Goal: Information Seeking & Learning: Check status

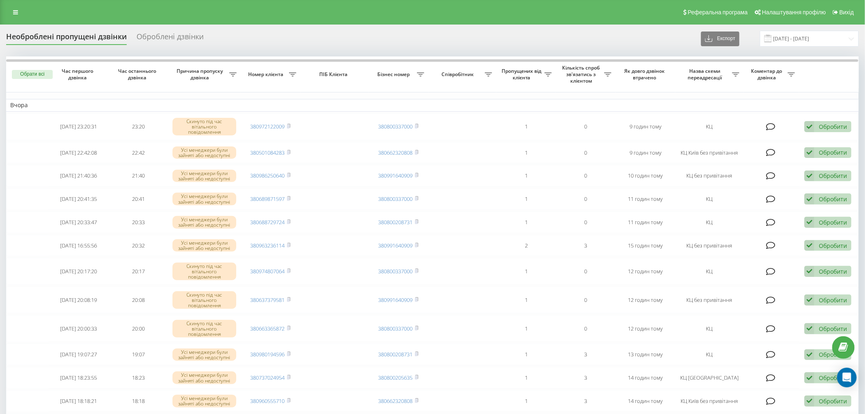
click at [209, 16] on div "Реферальна програма Налаштування профілю Вихід" at bounding box center [432, 12] width 865 height 25
click at [800, 33] on input "22.09.2025 - 22.09.2025" at bounding box center [809, 39] width 99 height 16
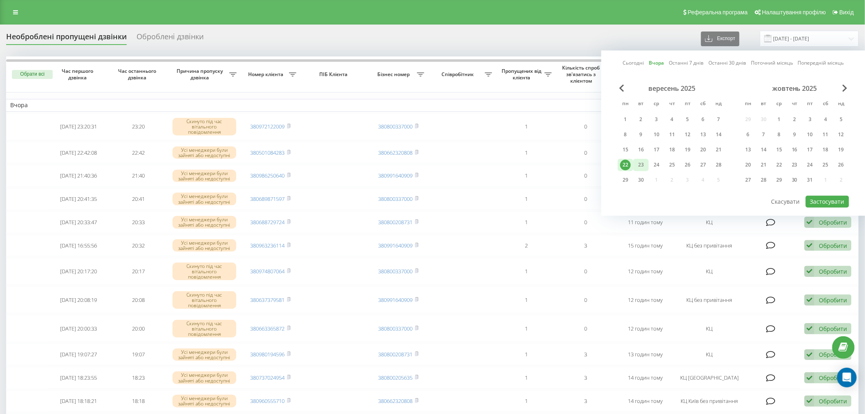
click at [644, 165] on div "23" at bounding box center [641, 164] width 11 height 11
click at [630, 166] on div "22" at bounding box center [625, 164] width 11 height 11
click at [820, 198] on button "Застосувати" at bounding box center [827, 201] width 43 height 12
type input "22.09.2025 - 23.09.2025"
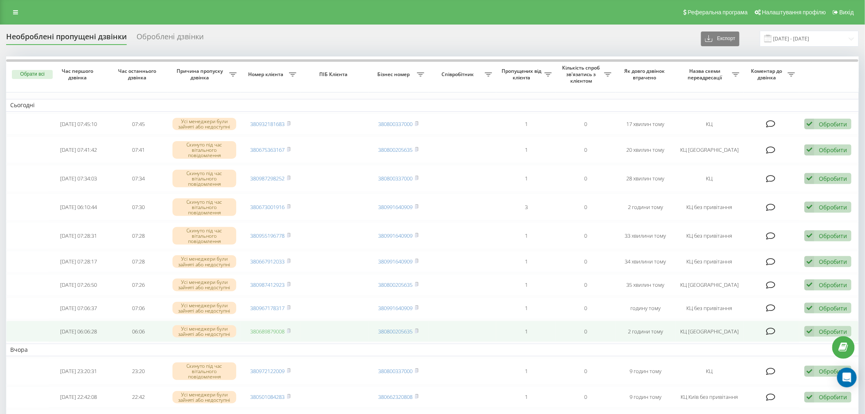
click at [256, 327] on link "380689879008" at bounding box center [268, 330] width 34 height 7
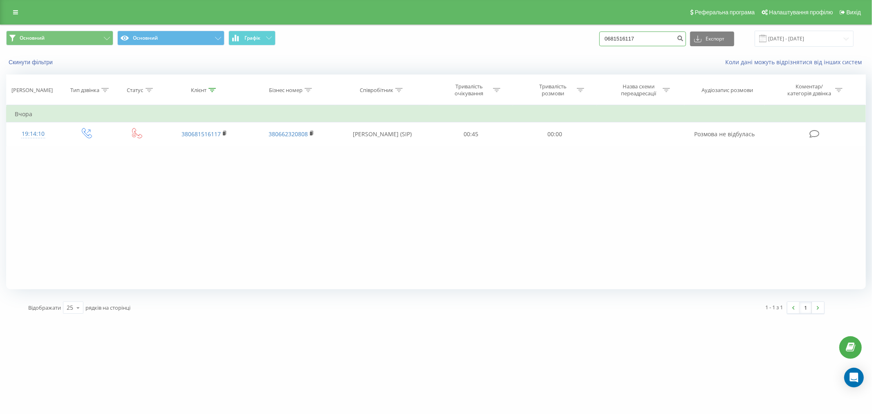
click at [643, 43] on input "0681516117" at bounding box center [642, 38] width 87 height 15
paste input "380987412923"
type input "380987412923"
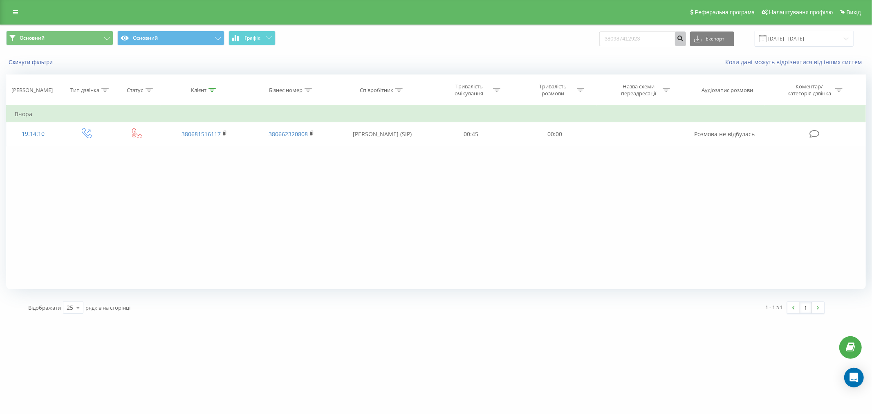
click at [684, 38] on icon "submit" at bounding box center [680, 37] width 7 height 5
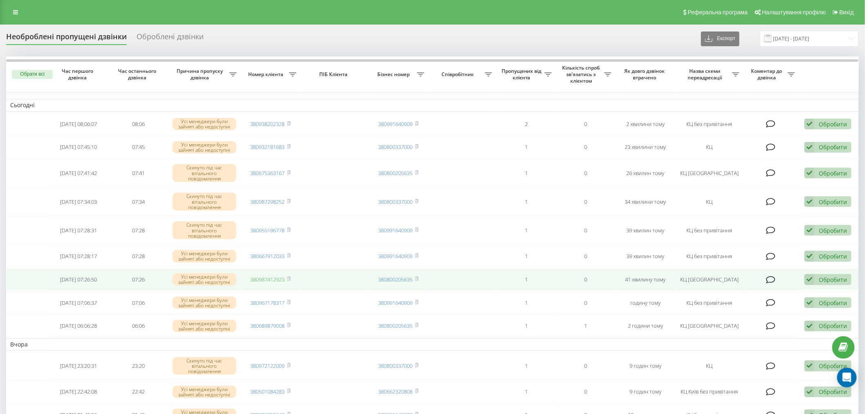
click at [270, 276] on link "380987412923" at bounding box center [268, 279] width 34 height 7
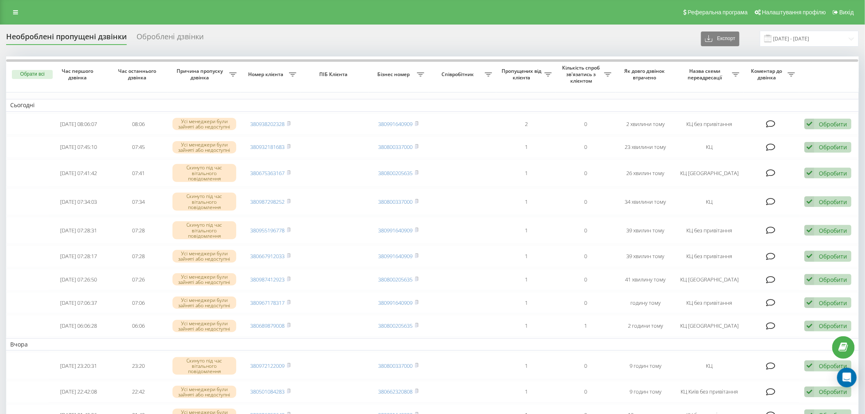
click at [238, 32] on div "Необроблені пропущені дзвінки Оброблені дзвінки Експорт .csv .xlsx 22.09.2025 -…" at bounding box center [432, 39] width 853 height 16
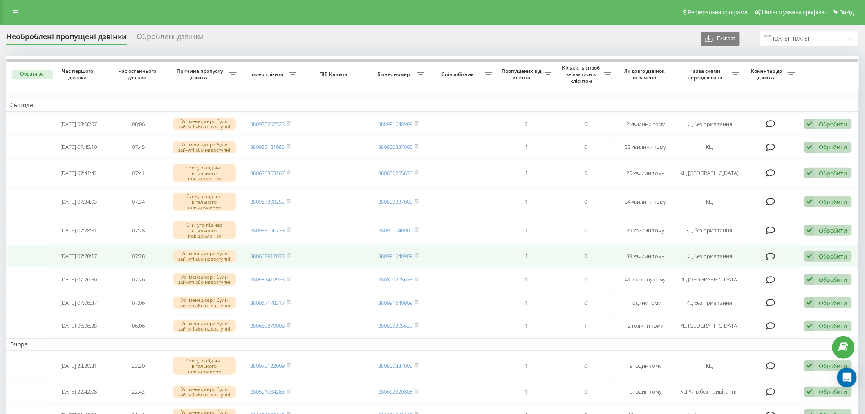
drag, startPoint x: 288, startPoint y: 276, endPoint x: 303, endPoint y: 260, distance: 22.3
click at [289, 278] on rect at bounding box center [288, 280] width 2 height 4
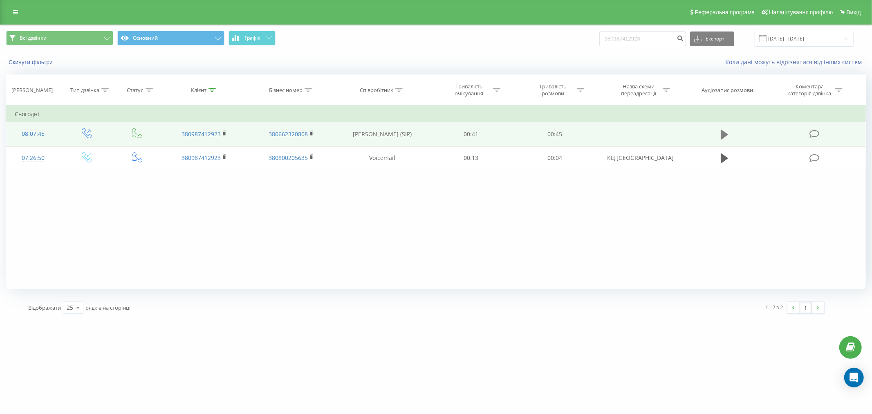
click at [719, 134] on button at bounding box center [724, 134] width 12 height 12
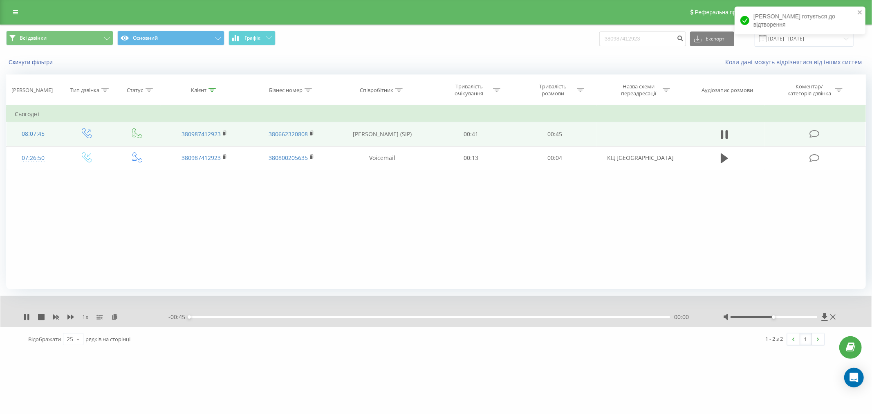
click at [406, 321] on div "1 x - 00:45 00:00 00:00" at bounding box center [435, 311] width 871 height 31
drag, startPoint x: 413, startPoint y: 316, endPoint x: 461, endPoint y: 317, distance: 48.3
click at [416, 316] on div "00:00" at bounding box center [429, 317] width 481 height 2
click at [464, 318] on div "00:26" at bounding box center [429, 317] width 481 height 2
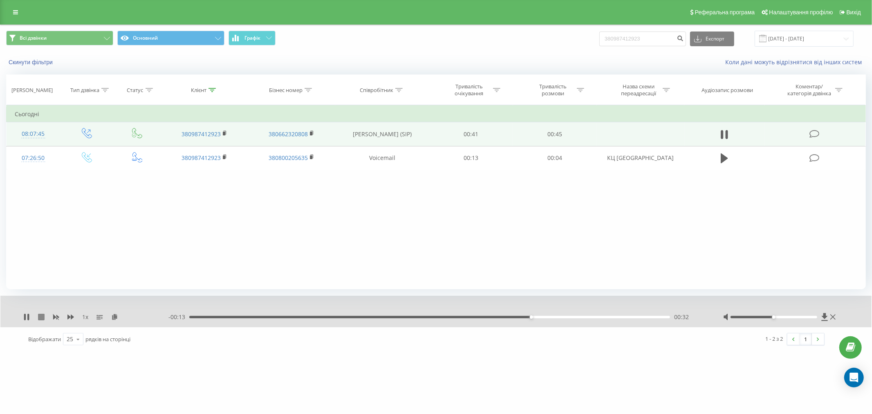
click at [41, 318] on icon at bounding box center [41, 317] width 7 height 7
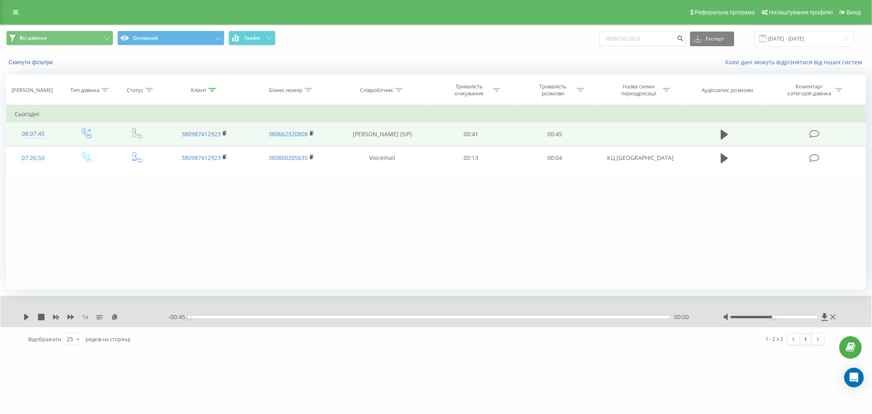
drag, startPoint x: 150, startPoint y: 259, endPoint x: 156, endPoint y: 255, distance: 7.0
click at [150, 259] on div "Фільтрувати за умовою Дорівнює Введіть значення Скасувати OK Фільтрувати за умо…" at bounding box center [436, 197] width 860 height 184
click at [661, 41] on input "380987412923" at bounding box center [642, 38] width 87 height 15
paste input "679964930"
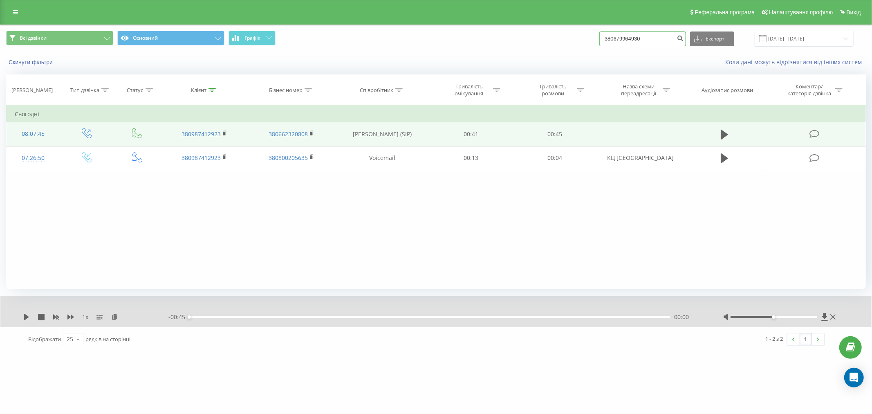
type input "380679964930"
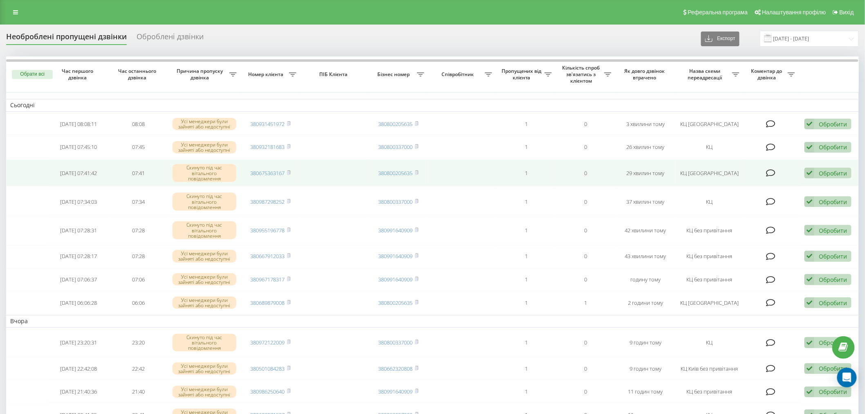
click at [267, 168] on td "380675363167" at bounding box center [271, 172] width 60 height 27
click at [271, 173] on link "380675363167" at bounding box center [268, 172] width 34 height 7
click at [289, 173] on rect at bounding box center [288, 173] width 2 height 4
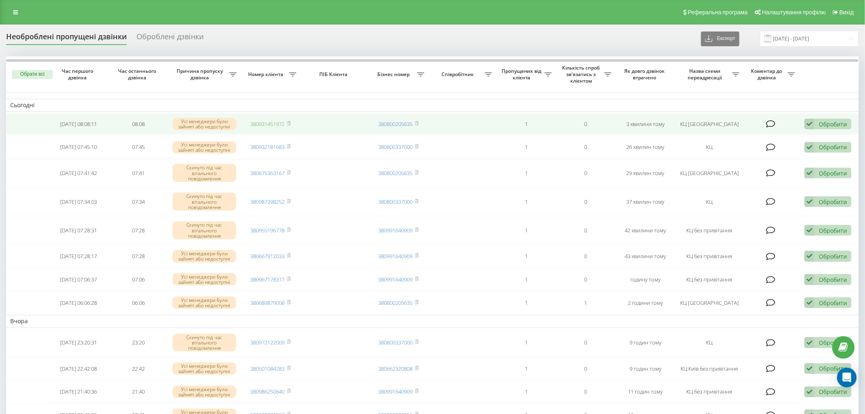
click at [269, 121] on link "380931451972" at bounding box center [268, 123] width 34 height 7
click at [288, 123] on rect at bounding box center [288, 124] width 2 height 4
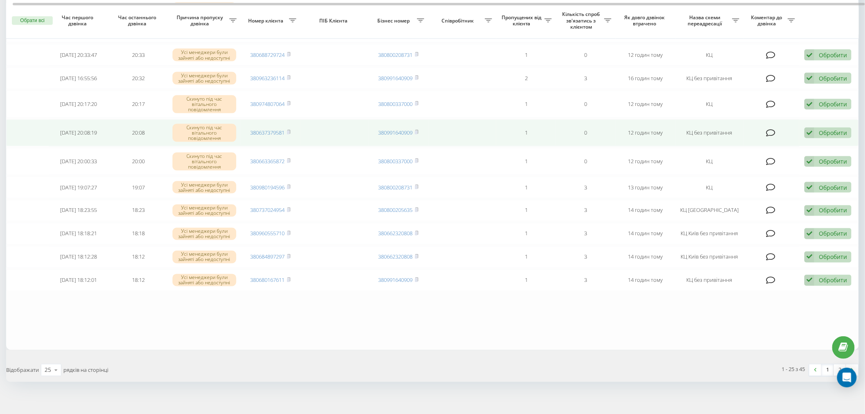
scroll to position [454, 0]
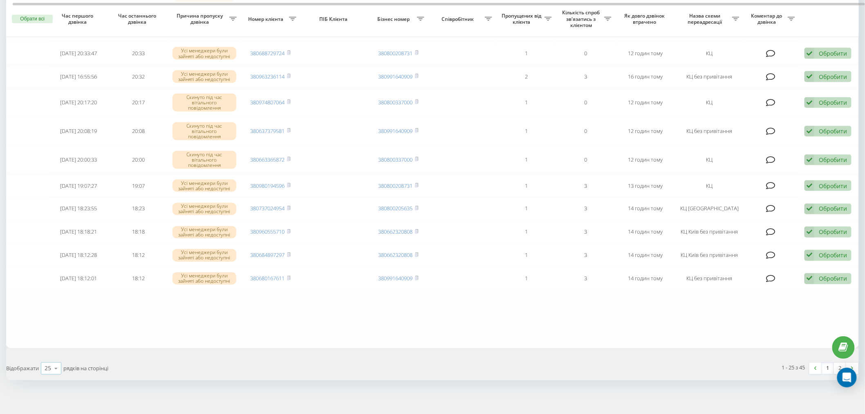
click at [55, 366] on icon at bounding box center [56, 369] width 12 height 16
click at [54, 356] on div "100" at bounding box center [51, 357] width 20 height 12
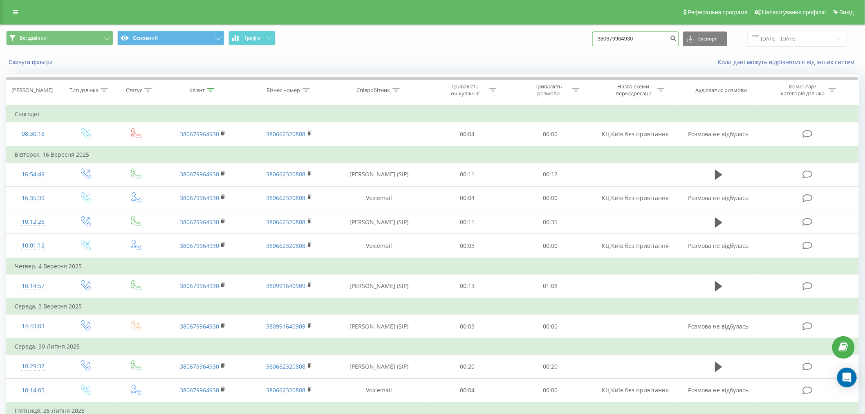
click at [646, 40] on input "380679964930" at bounding box center [635, 38] width 87 height 15
paste input "89879008"
type input "380689879008"
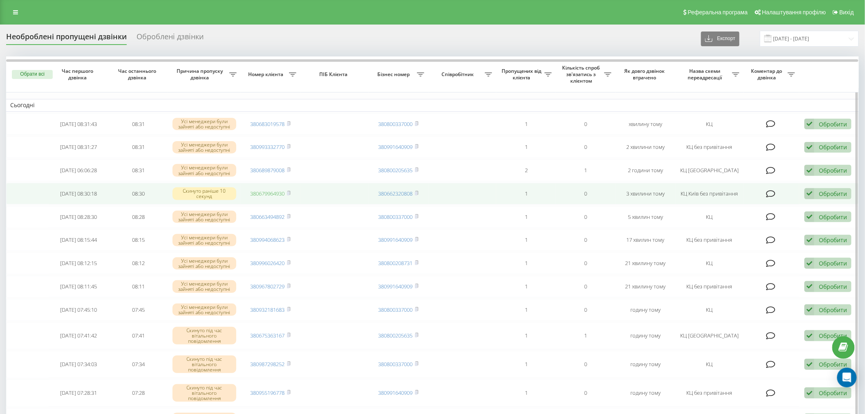
click at [272, 194] on link "380679964930" at bounding box center [268, 193] width 34 height 7
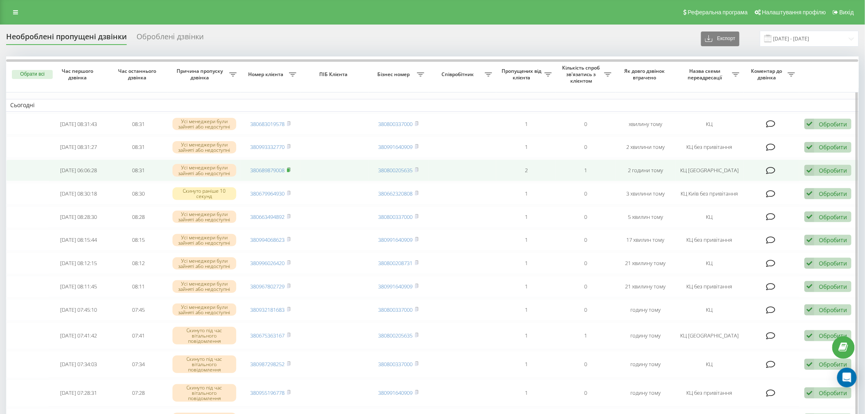
click at [289, 168] on rect at bounding box center [288, 170] width 2 height 4
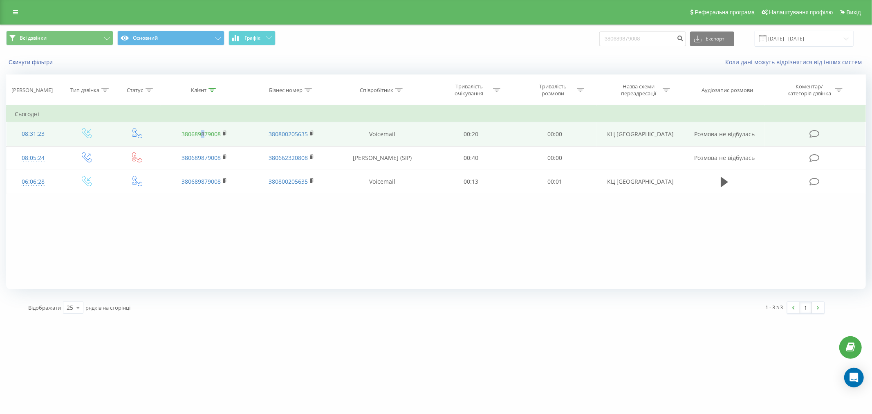
click at [204, 130] on td "380689879008" at bounding box center [204, 134] width 87 height 24
click at [205, 134] on link "380689879008" at bounding box center [201, 134] width 39 height 8
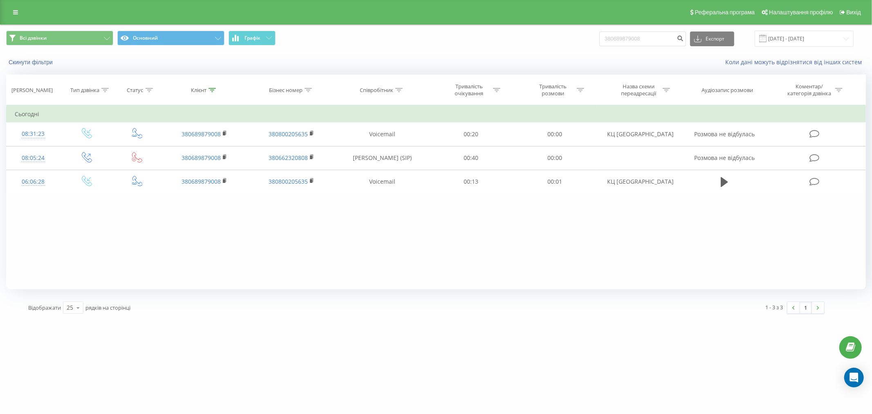
click at [356, 27] on div "Всі дзвінки Основний Графік 380689879008 Експорт .csv .xls .xlsx 23.06.2025 - 2…" at bounding box center [435, 38] width 871 height 27
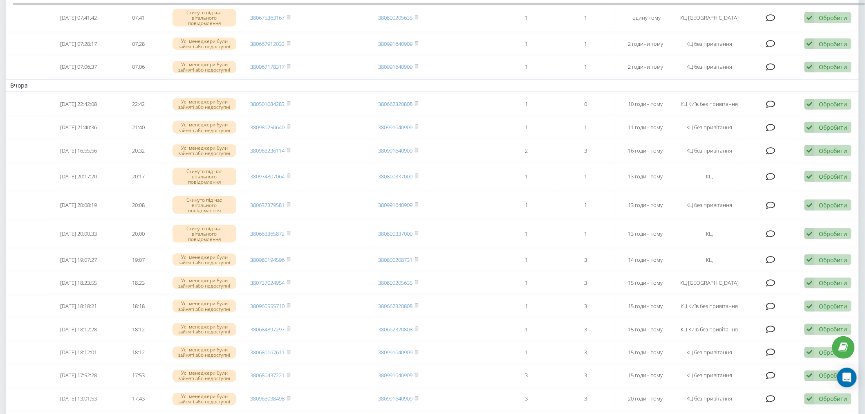
scroll to position [182, 0]
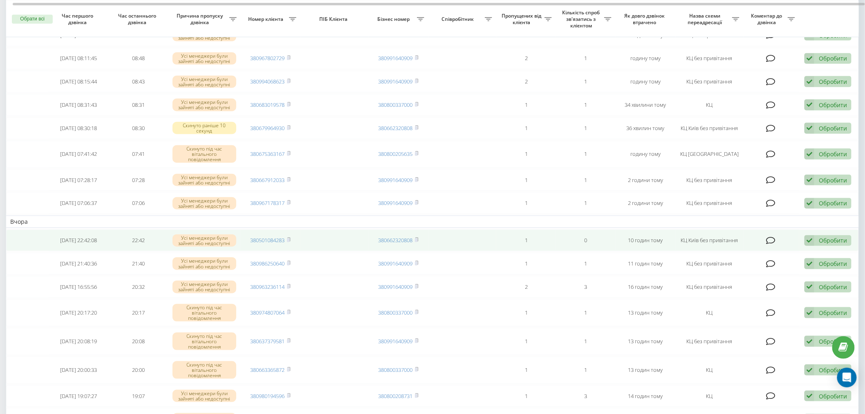
click at [277, 232] on td "380501084283" at bounding box center [271, 240] width 60 height 22
click at [268, 239] on link "380501084283" at bounding box center [268, 239] width 34 height 7
click at [289, 238] on rect at bounding box center [288, 240] width 2 height 4
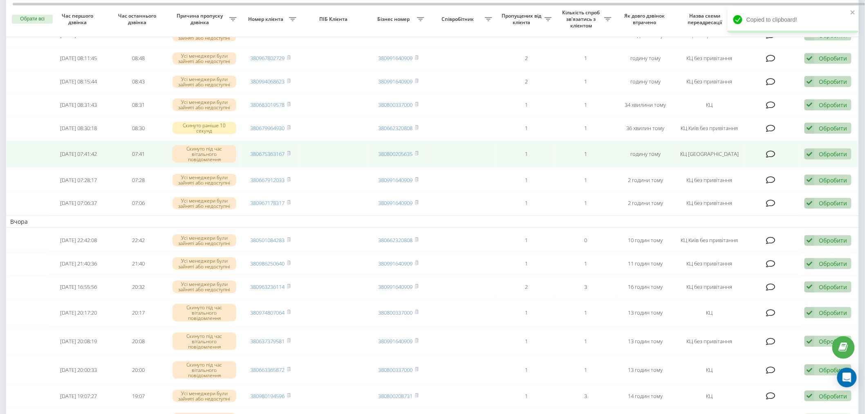
click at [558, 143] on td "1" at bounding box center [586, 154] width 60 height 27
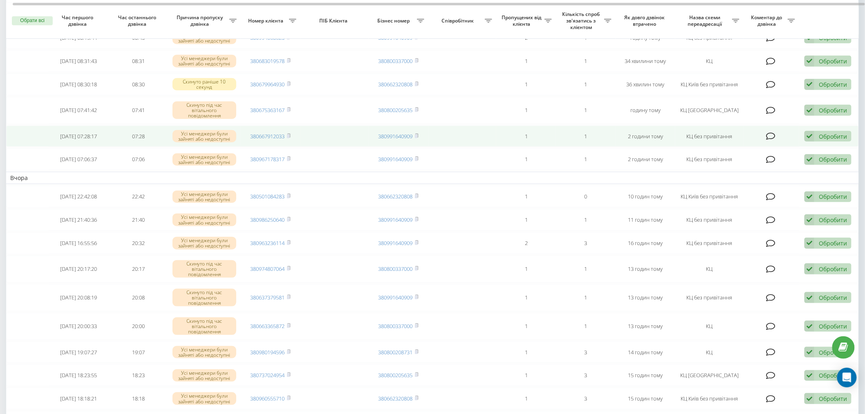
scroll to position [227, 0]
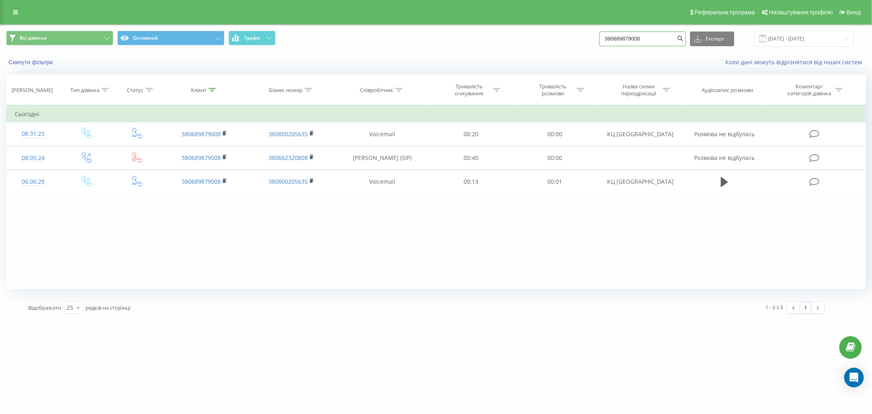
click at [641, 36] on input "380689879008" at bounding box center [642, 38] width 87 height 15
paste input "0501084283"
type input "0501084283"
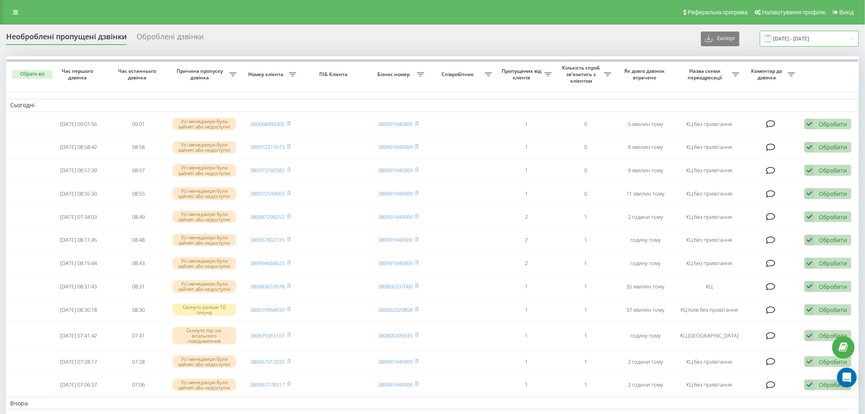
click at [793, 36] on input "22.09.2025 - 23.09.2025" at bounding box center [809, 39] width 99 height 16
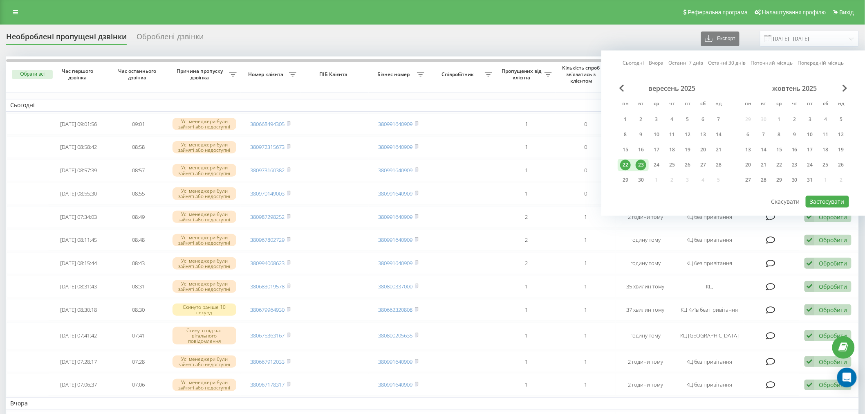
click at [638, 161] on div "23" at bounding box center [641, 164] width 11 height 11
click at [825, 198] on button "Застосувати" at bounding box center [827, 201] width 43 height 12
type input "[DATE] - [DATE]"
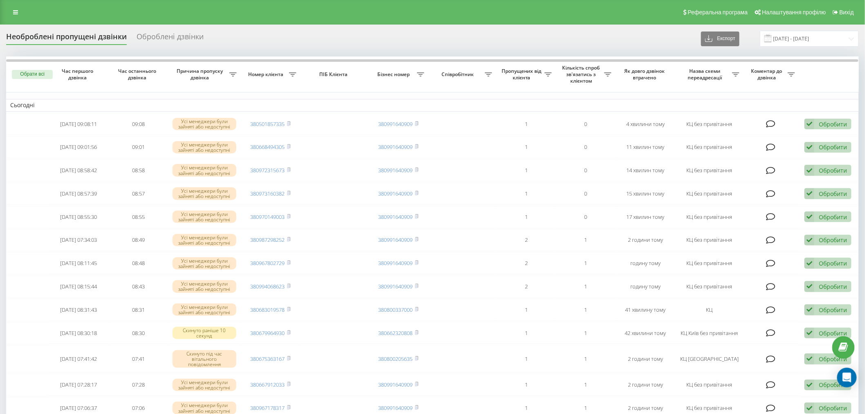
click at [215, 31] on div "Необроблені пропущені дзвінки Оброблені дзвінки Експорт .csv .xlsx [DATE] - [DA…" at bounding box center [432, 39] width 853 height 16
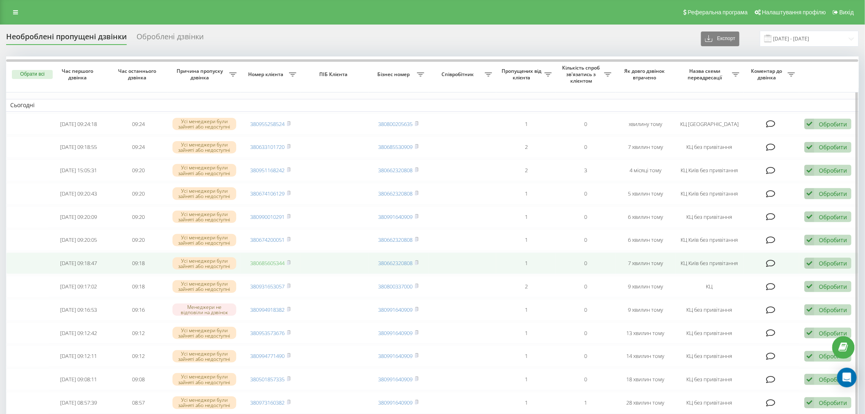
click at [280, 262] on link "380685605344" at bounding box center [268, 262] width 34 height 7
click at [291, 262] on icon at bounding box center [289, 262] width 4 height 5
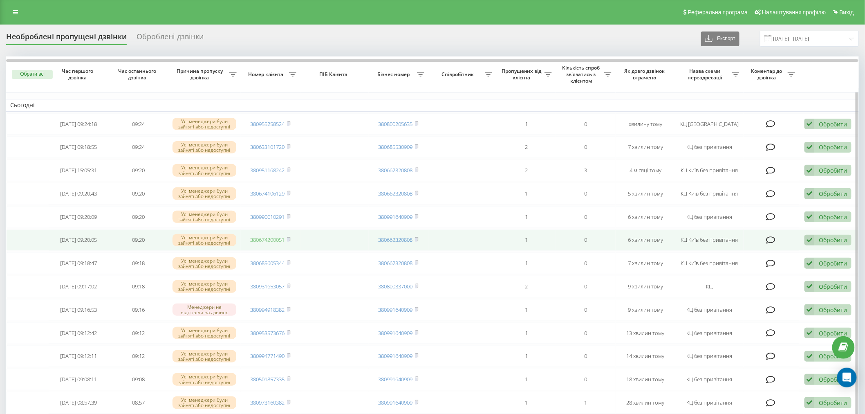
click at [279, 240] on link "380674200051" at bounding box center [268, 239] width 34 height 7
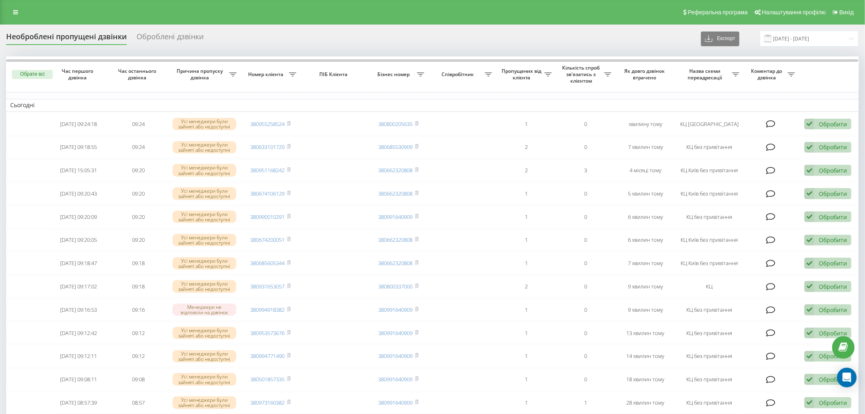
click at [240, 25] on div "Необроблені пропущені дзвінки Оброблені дзвінки Експорт .csv .xlsx 23.09.2025 -…" at bounding box center [432, 379] width 865 height 709
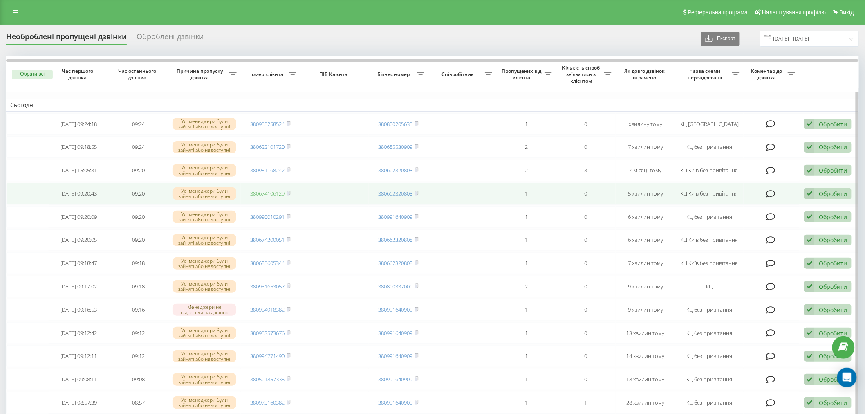
click at [267, 194] on link "380674106129" at bounding box center [268, 193] width 34 height 7
click at [289, 194] on rect at bounding box center [288, 194] width 2 height 4
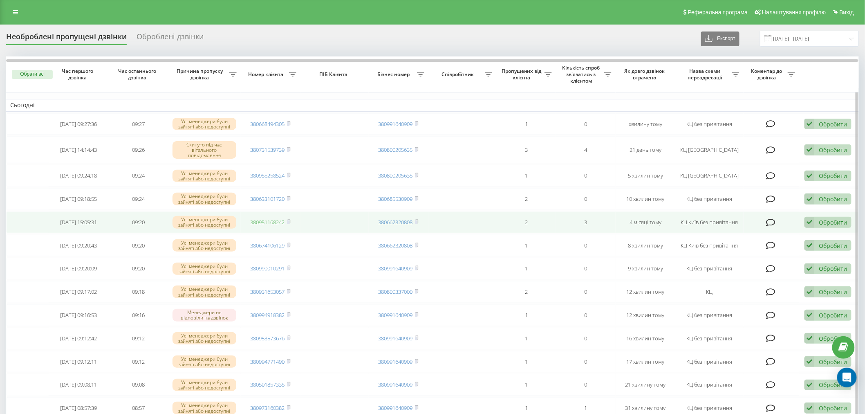
click at [258, 218] on link "380951168242" at bounding box center [268, 221] width 34 height 7
click at [289, 220] on rect at bounding box center [288, 222] width 2 height 4
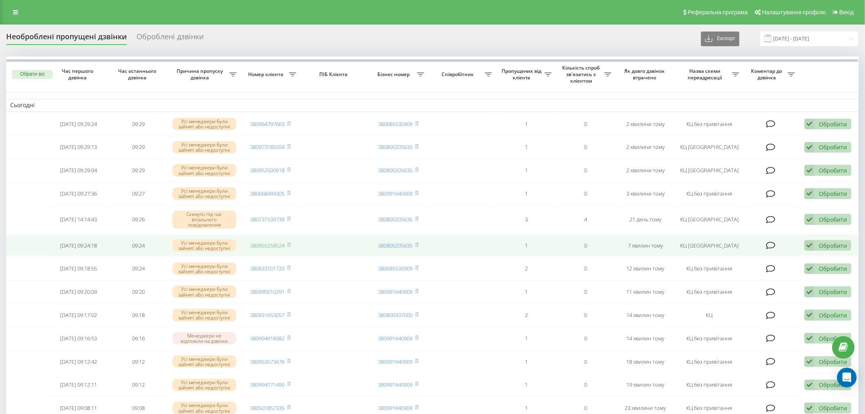
click at [255, 242] on link "380955258524" at bounding box center [268, 245] width 34 height 7
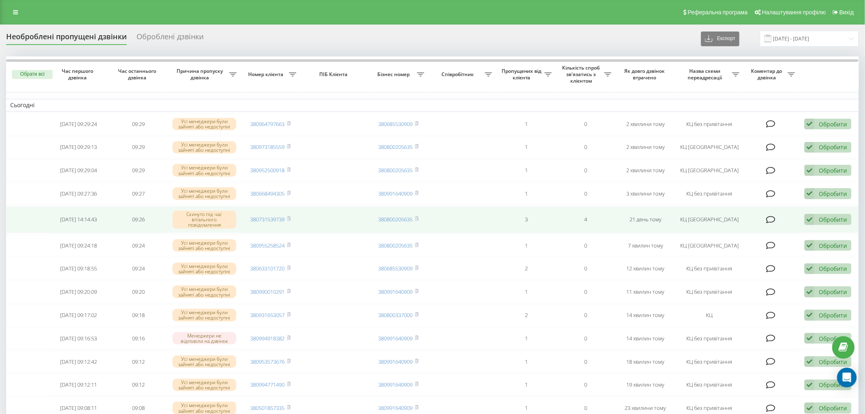
drag, startPoint x: 289, startPoint y: 243, endPoint x: 299, endPoint y: 224, distance: 22.3
click at [289, 244] on rect at bounding box center [288, 246] width 2 height 4
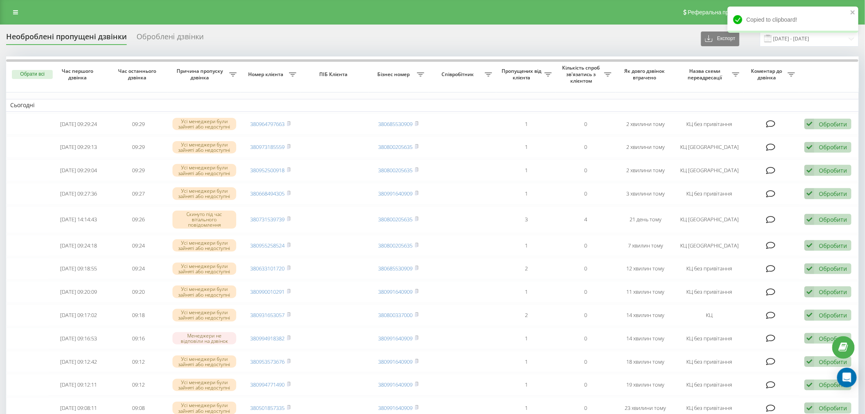
click at [305, 25] on div "Необроблені пропущені дзвінки Оброблені дзвінки Експорт .csv .xlsx 23.09.2025 -…" at bounding box center [432, 394] width 865 height 738
click at [209, 22] on div "Реферальна програма Налаштування профілю Вихід" at bounding box center [432, 12] width 865 height 25
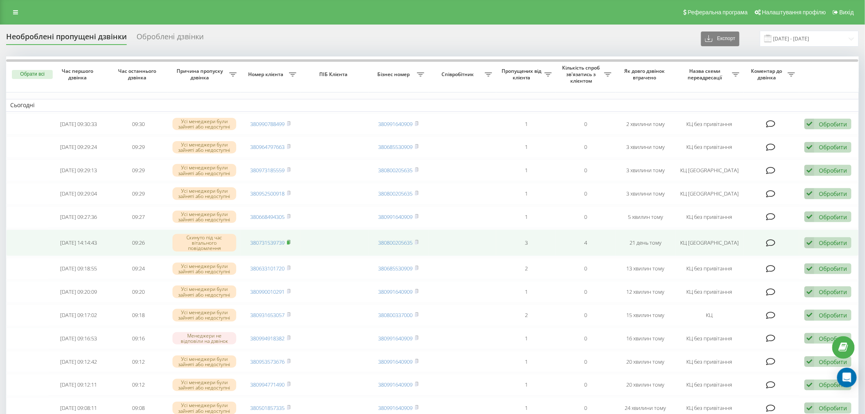
click at [289, 241] on rect at bounding box center [288, 243] width 2 height 4
click at [268, 242] on link "380731539739" at bounding box center [268, 242] width 34 height 7
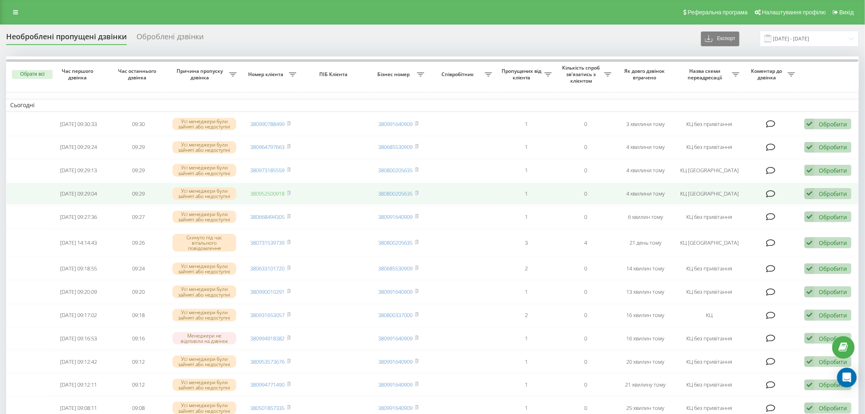
drag, startPoint x: 0, startPoint y: 0, endPoint x: 263, endPoint y: 191, distance: 325.2
click at [263, 191] on link "380952500918" at bounding box center [268, 193] width 34 height 7
click at [291, 193] on icon at bounding box center [289, 193] width 4 height 5
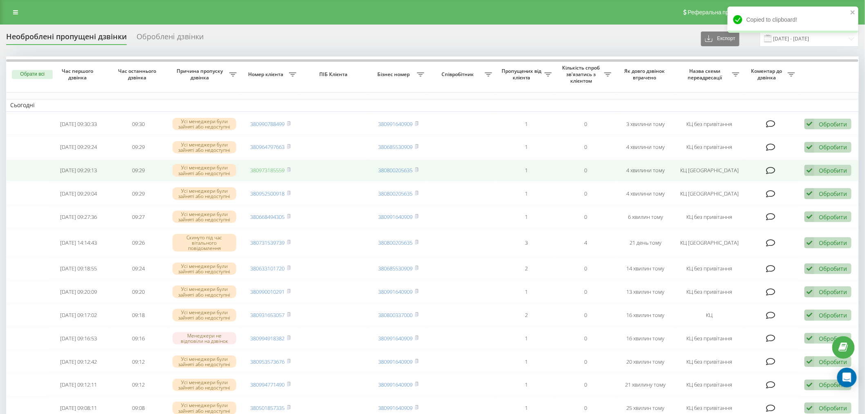
click at [273, 166] on link "380973185559" at bounding box center [268, 169] width 34 height 7
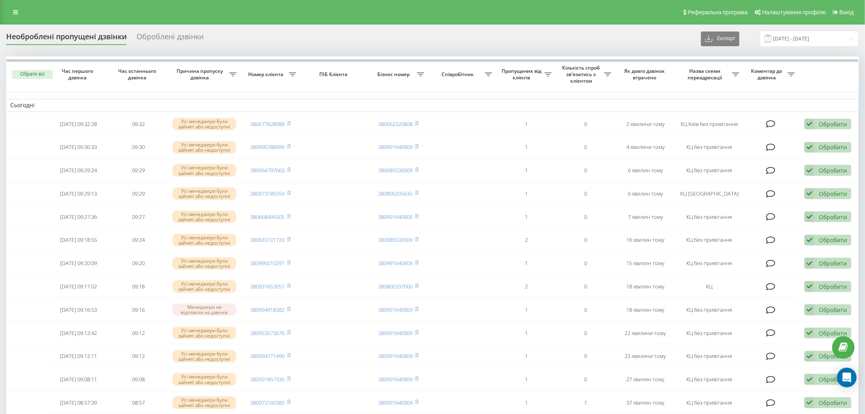
click at [444, 26] on div "Необроблені пропущені дзвінки Оброблені дзвінки Експорт .csv .xlsx [DATE] - [DA…" at bounding box center [432, 379] width 865 height 709
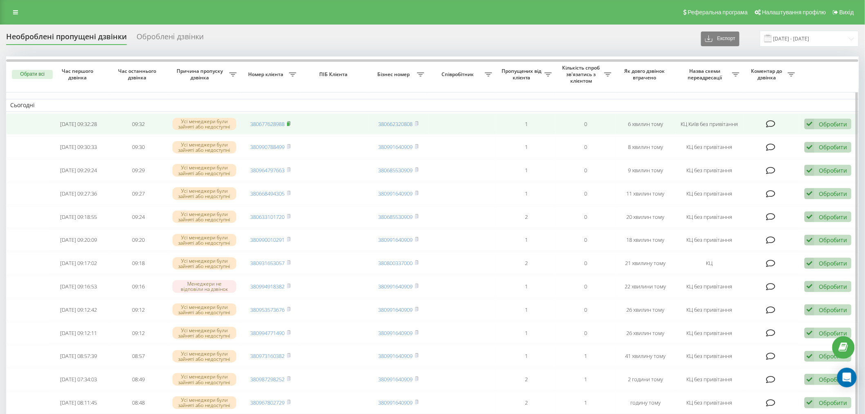
click at [289, 123] on rect at bounding box center [288, 124] width 2 height 4
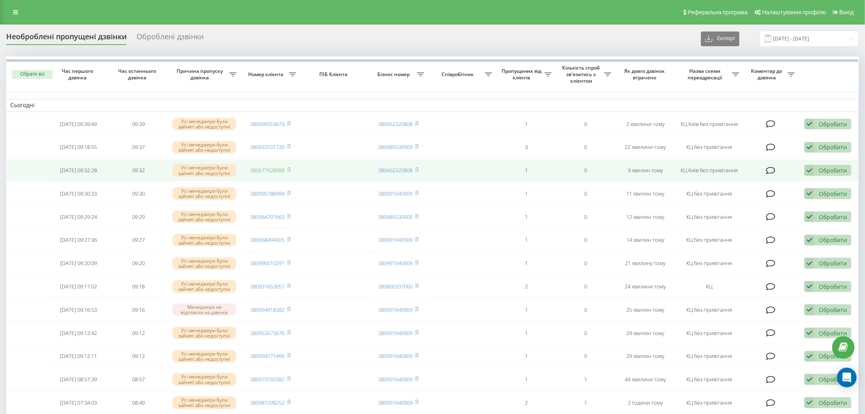
click at [277, 172] on link "380677628988" at bounding box center [268, 169] width 34 height 7
drag, startPoint x: 291, startPoint y: 169, endPoint x: 365, endPoint y: 174, distance: 73.8
click at [291, 169] on icon at bounding box center [289, 169] width 4 height 5
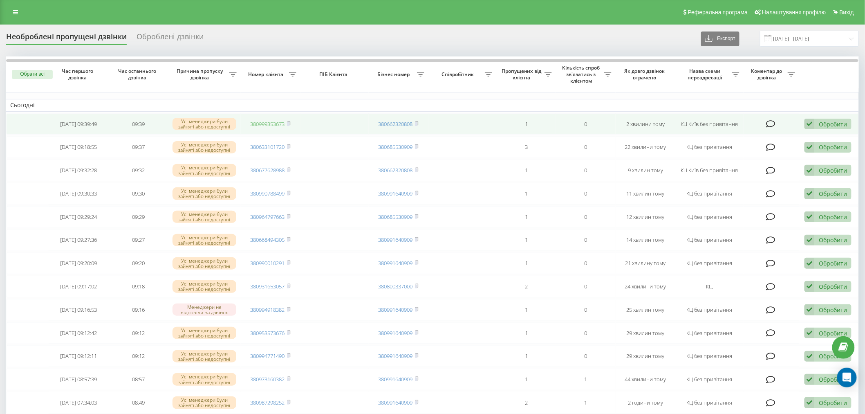
click at [263, 124] on link "380999353673" at bounding box center [268, 123] width 34 height 7
click at [289, 123] on rect at bounding box center [288, 124] width 2 height 4
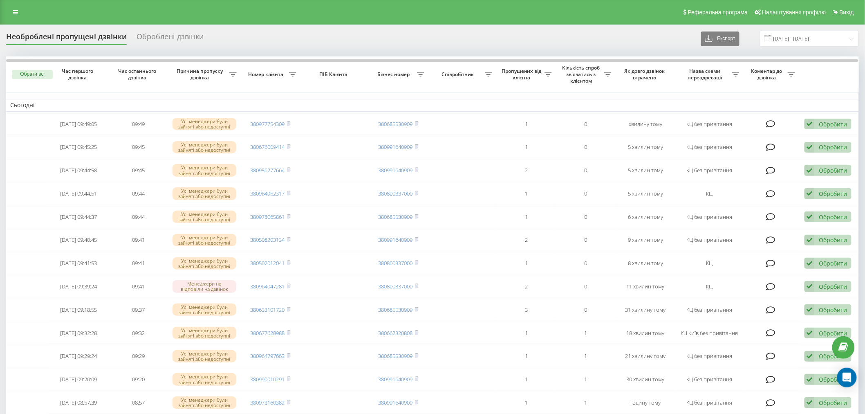
drag, startPoint x: 210, startPoint y: 22, endPoint x: 198, endPoint y: 11, distance: 16.5
click at [210, 22] on div "Реферальна програма Налаштування профілю Вихід" at bounding box center [432, 12] width 865 height 25
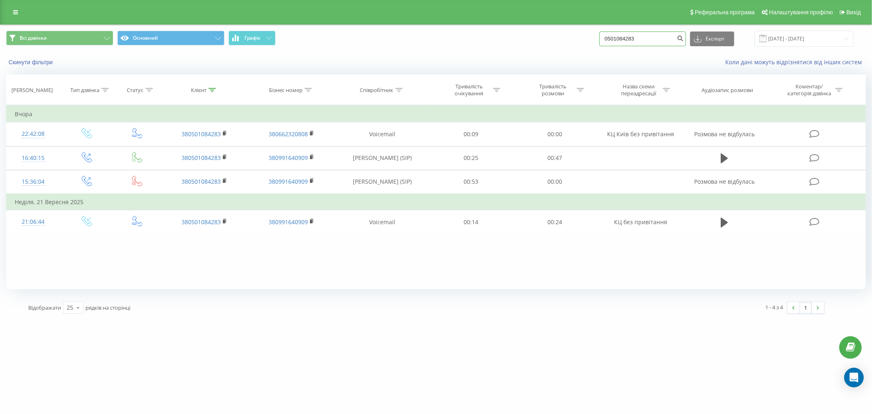
click at [655, 38] on input "0501084283" at bounding box center [642, 38] width 87 height 15
paste input "380677628988"
type input "380677628988"
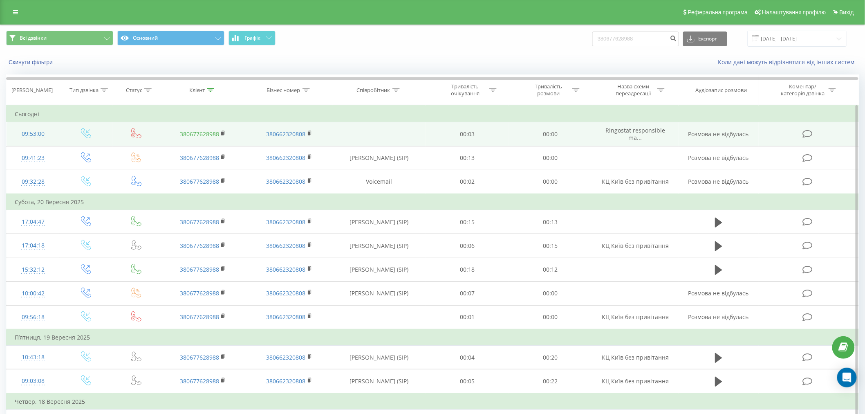
click at [194, 130] on link "380677628988" at bounding box center [199, 134] width 39 height 8
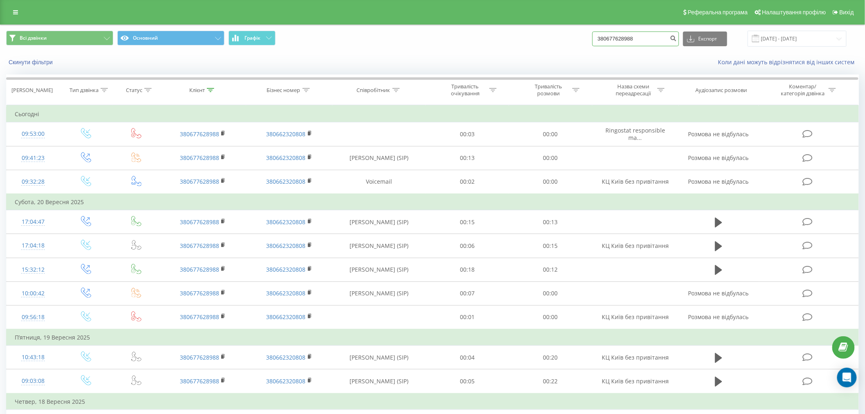
click at [642, 40] on input "380677628988" at bounding box center [635, 38] width 87 height 15
paste input "980967522"
type input "380980967522"
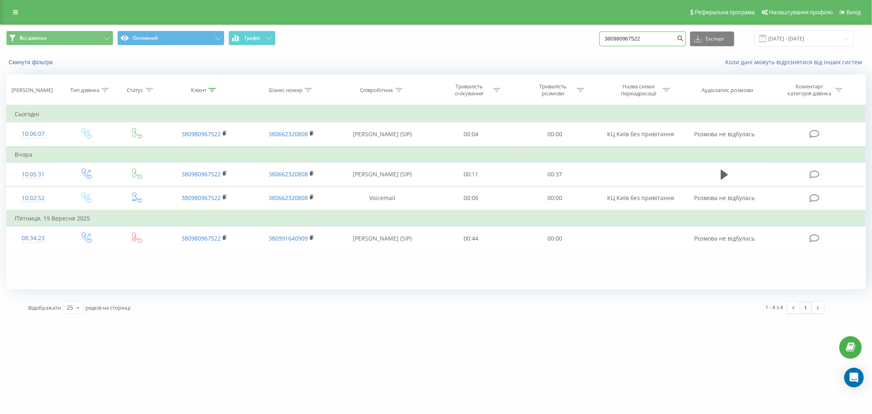
click at [656, 33] on input "380980967522" at bounding box center [642, 38] width 87 height 15
paste input "500793359"
type input "380500793359"
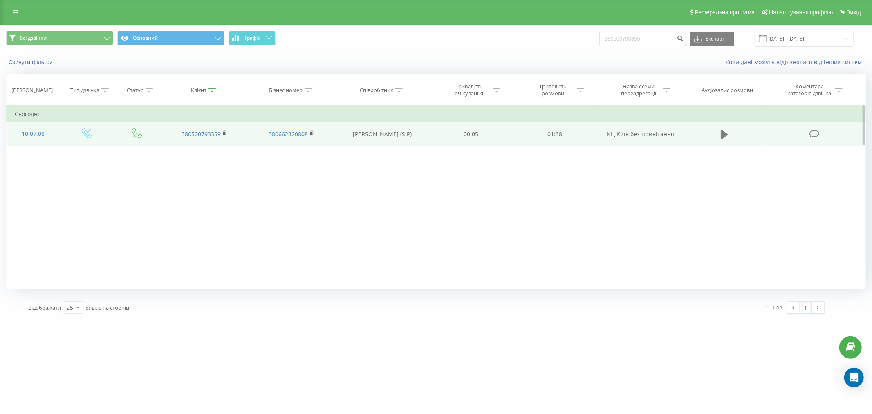
click at [720, 132] on button at bounding box center [724, 134] width 12 height 12
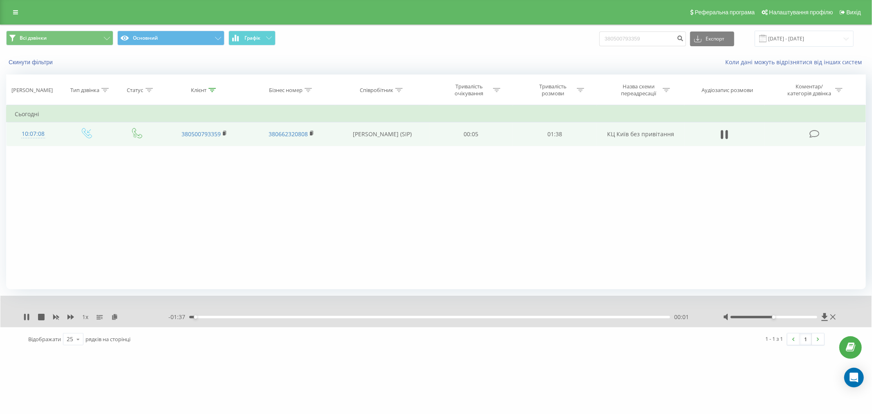
click at [198, 317] on div "00:01" at bounding box center [429, 317] width 481 height 2
click at [202, 318] on div "- 01:36 00:02 00:02" at bounding box center [435, 317] width 534 height 8
click at [206, 316] on div "00:02" at bounding box center [429, 317] width 481 height 2
click at [41, 316] on icon at bounding box center [41, 317] width 7 height 7
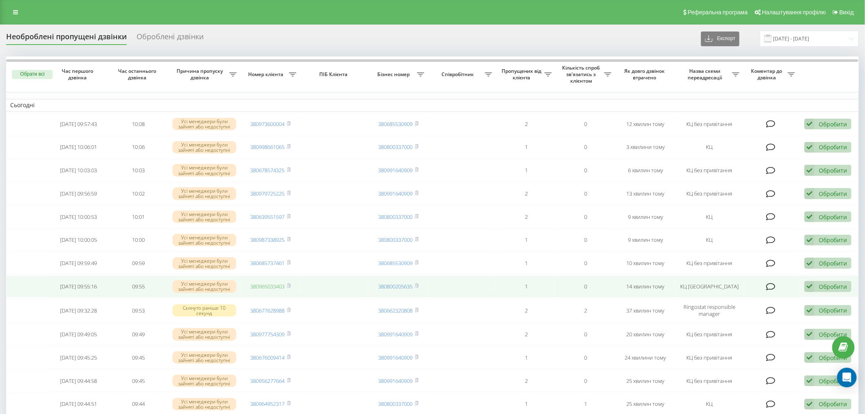
click at [271, 282] on link "380965033403" at bounding box center [268, 285] width 34 height 7
click at [290, 284] on icon at bounding box center [288, 286] width 3 height 4
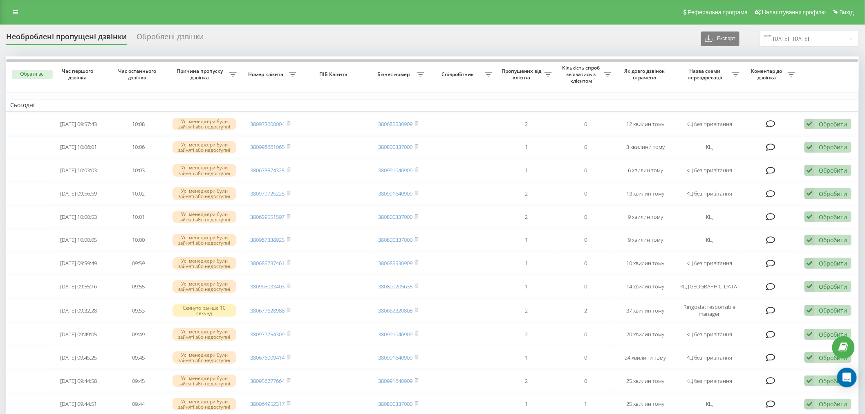
drag, startPoint x: 217, startPoint y: 15, endPoint x: 169, endPoint y: 0, distance: 49.8
click at [217, 15] on div "Реферальна програма Налаштування профілю Вихід" at bounding box center [432, 12] width 865 height 25
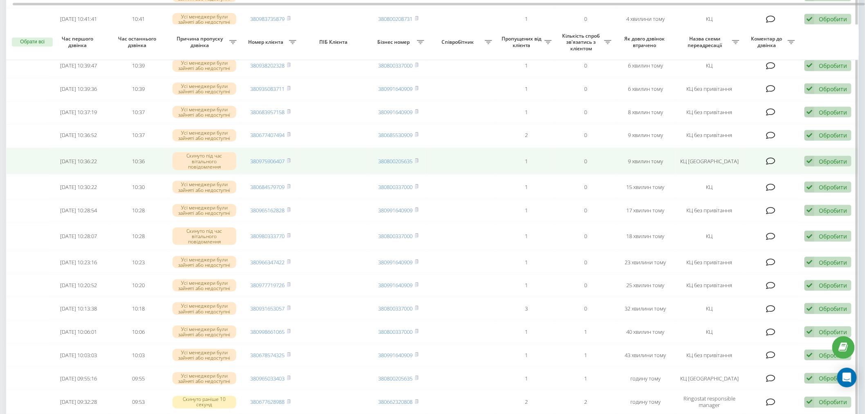
scroll to position [227, 0]
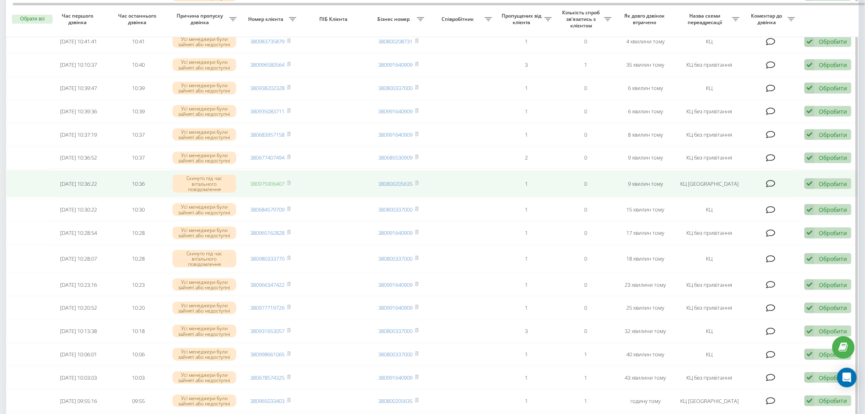
click at [268, 180] on link "380975906407" at bounding box center [268, 183] width 34 height 7
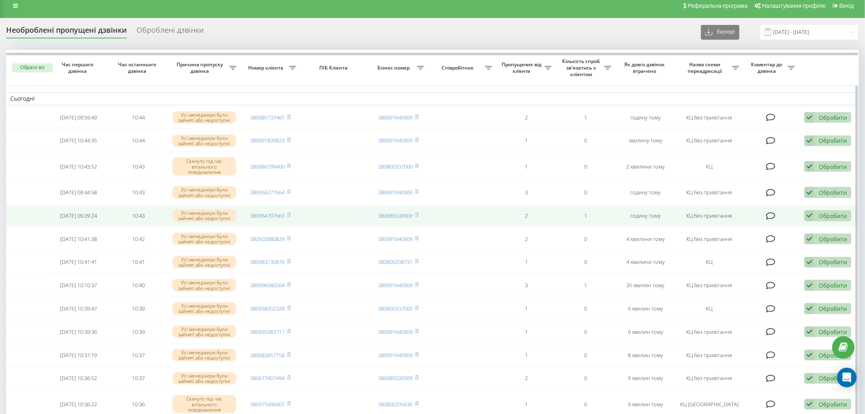
scroll to position [0, 0]
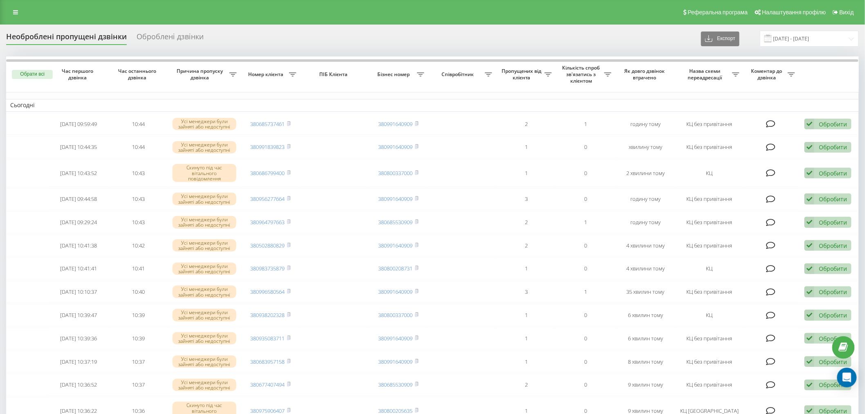
click at [505, 42] on div "Необроблені пропущені дзвінки Оброблені дзвінки Експорт .csv .xlsx 23.09.2025 -…" at bounding box center [432, 39] width 853 height 16
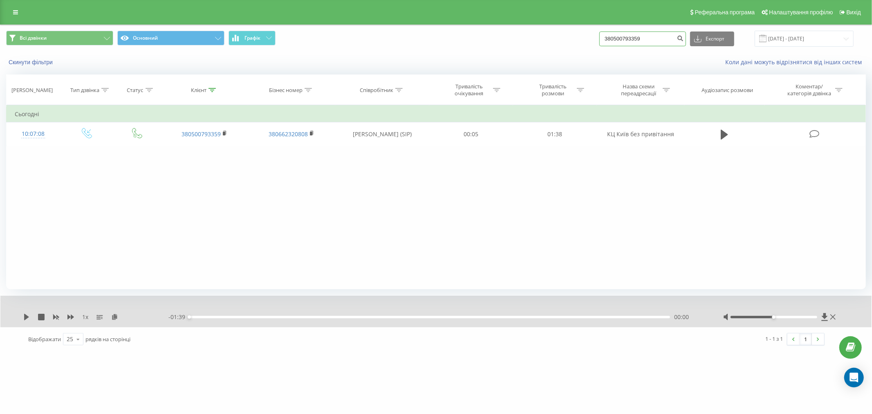
click at [657, 40] on input "380500793359" at bounding box center [642, 38] width 87 height 15
paste input "681955795"
type input "380681955795"
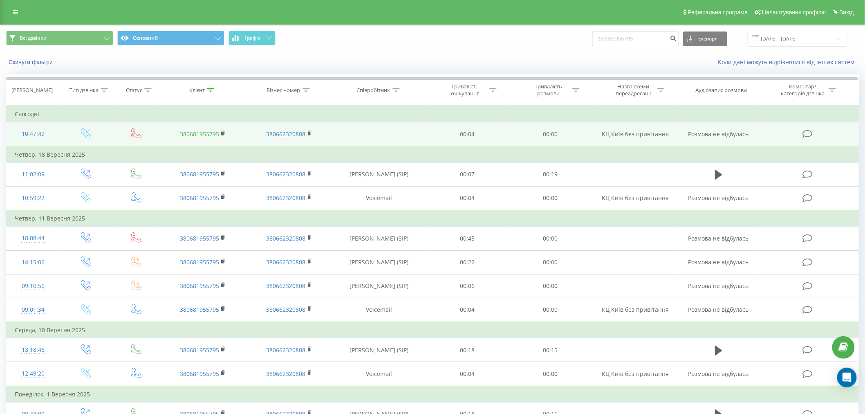
click at [209, 132] on link "380681955795" at bounding box center [199, 134] width 39 height 8
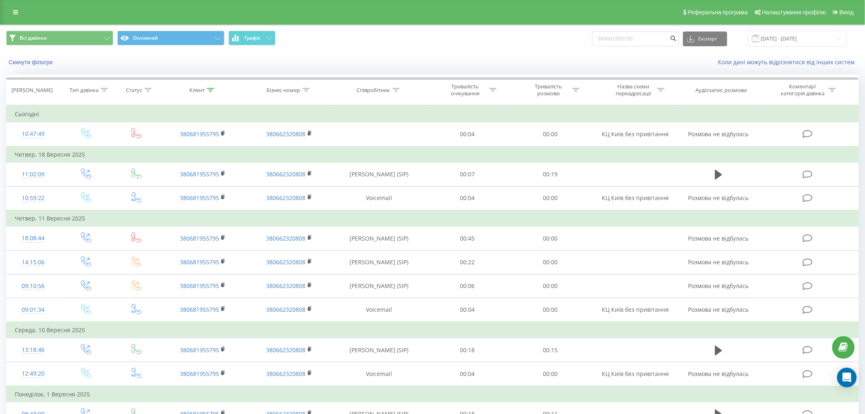
click at [201, 14] on div "Реферальна програма Налаштування профілю Вихід" at bounding box center [432, 12] width 865 height 25
click at [661, 43] on input "380681955795" at bounding box center [635, 38] width 87 height 15
paste input "975906407"
type input "380975906407"
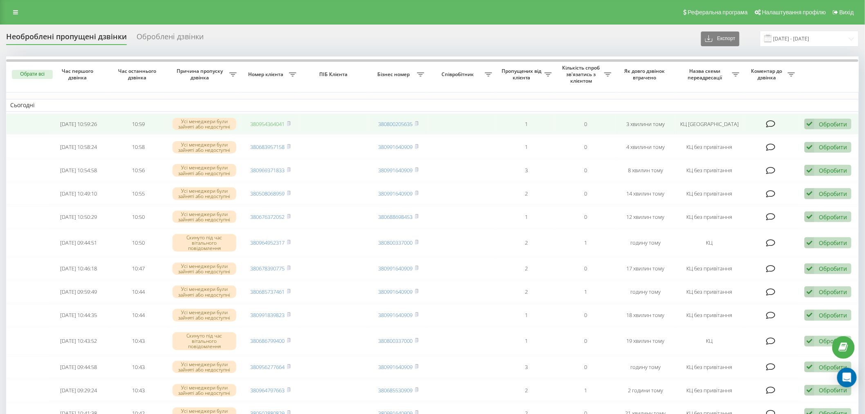
click at [285, 124] on span "380954364041" at bounding box center [271, 123] width 40 height 7
click at [282, 124] on link "380954364041" at bounding box center [268, 123] width 34 height 7
click at [290, 123] on icon at bounding box center [288, 123] width 3 height 4
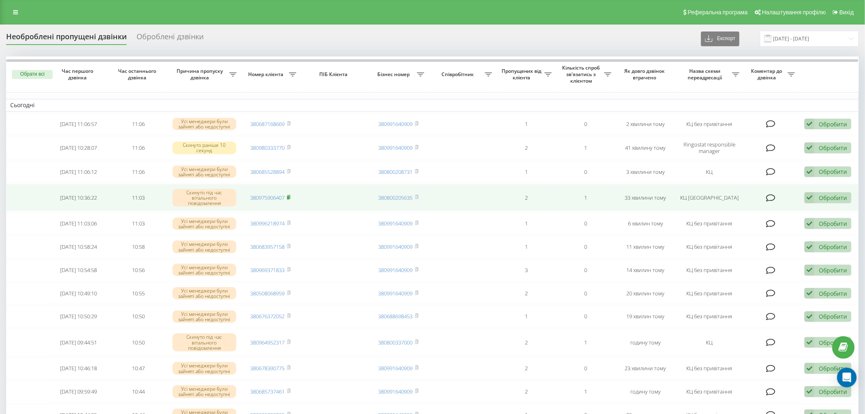
click at [289, 197] on rect at bounding box center [288, 198] width 2 height 4
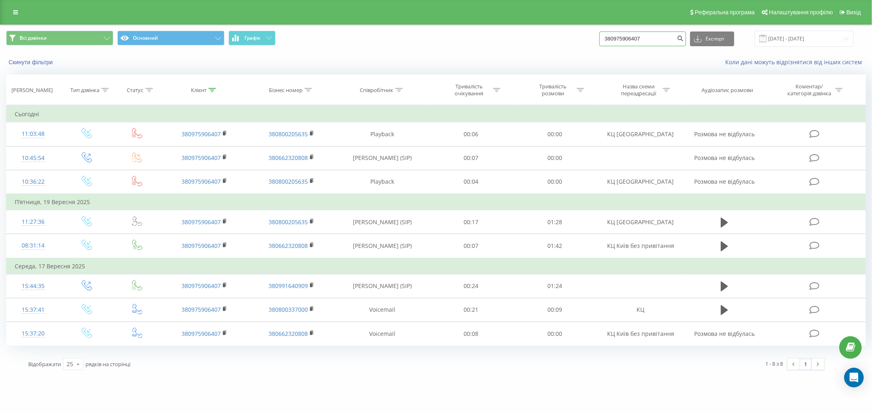
click at [658, 35] on input "380975906407" at bounding box center [642, 38] width 87 height 15
paste input "663185340"
type input "380663185340"
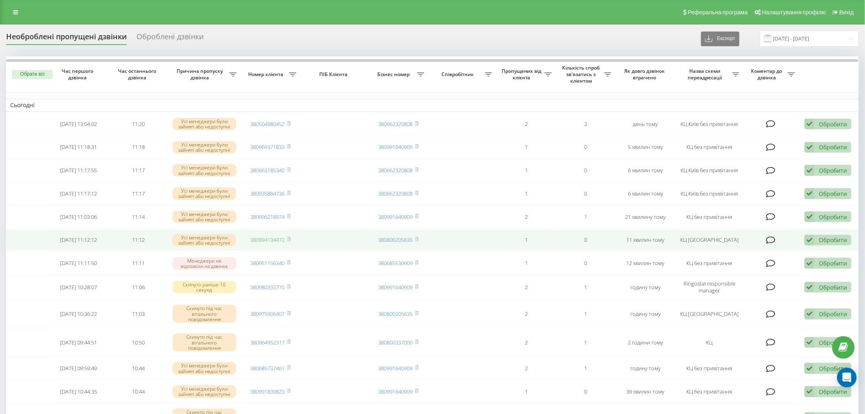
click at [276, 237] on link "380994134472" at bounding box center [268, 239] width 34 height 7
click at [289, 238] on rect at bounding box center [288, 240] width 2 height 4
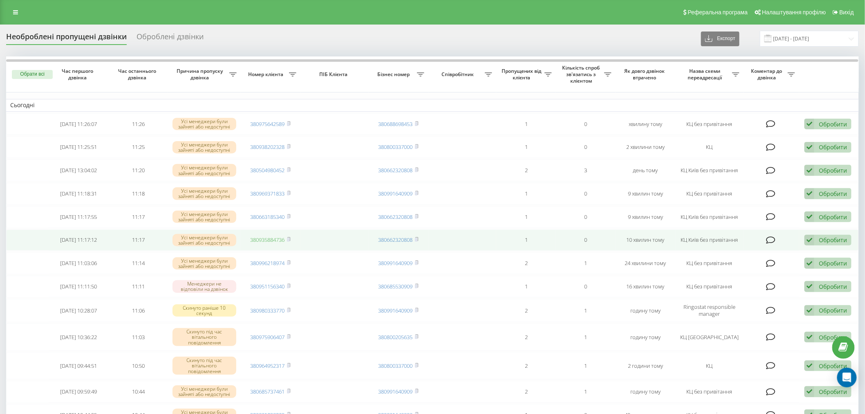
click at [276, 239] on link "380935884736" at bounding box center [268, 239] width 34 height 7
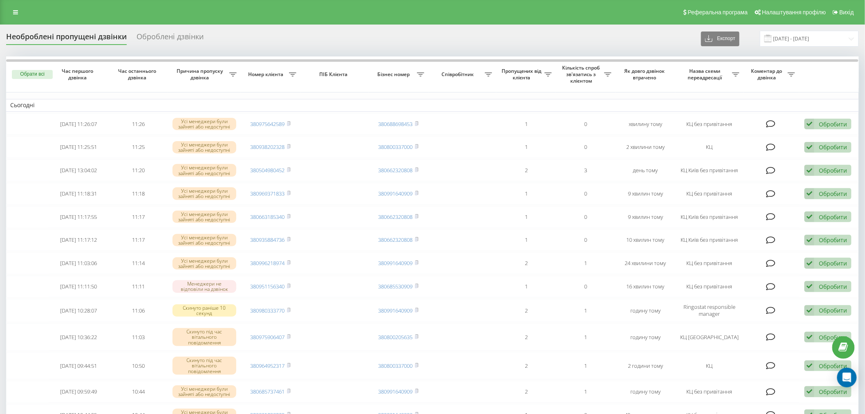
click at [182, 11] on div "Реферальна програма Налаштування профілю Вихід" at bounding box center [432, 12] width 865 height 25
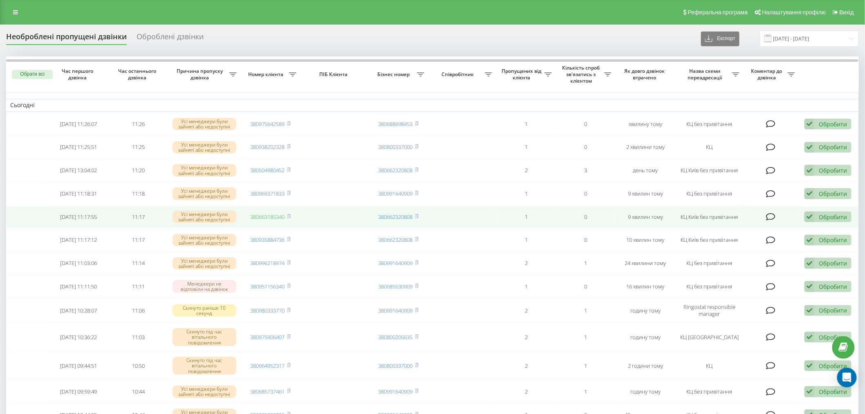
click at [278, 215] on link "380663185340" at bounding box center [268, 216] width 34 height 7
click at [289, 215] on rect at bounding box center [288, 217] width 2 height 4
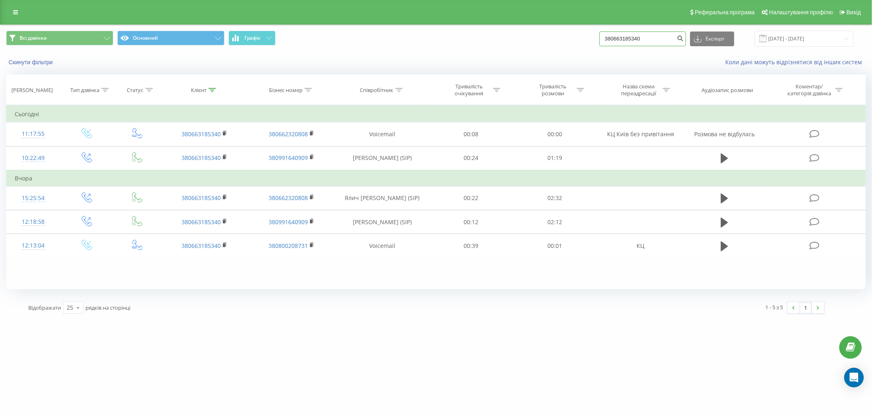
click at [647, 36] on input "380663185340" at bounding box center [642, 38] width 87 height 15
paste input "0507857415"
type input "0507857415"
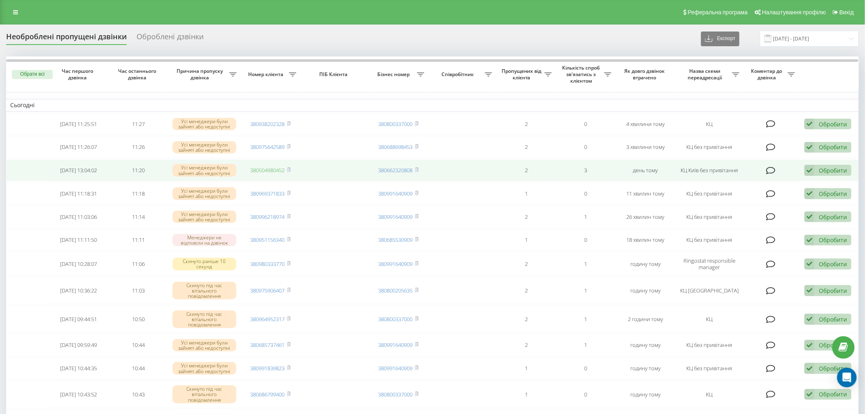
click at [277, 169] on link "380504980452" at bounding box center [268, 169] width 34 height 7
click at [289, 169] on rect at bounding box center [288, 170] width 2 height 4
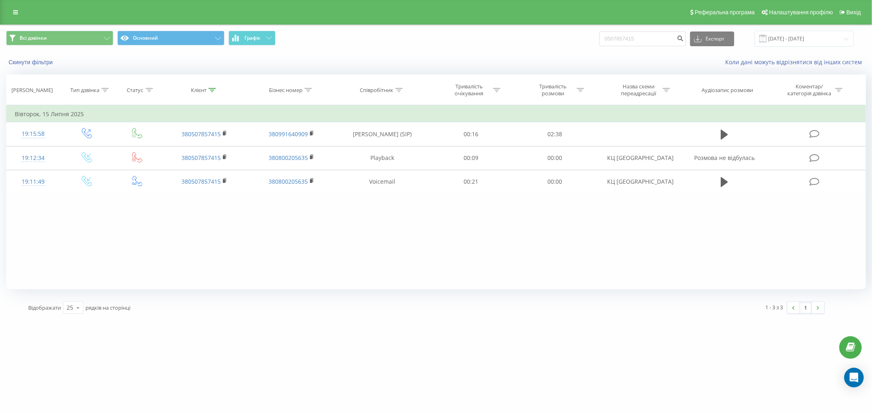
click at [448, 68] on div "Скинути фільтри Коли дані можуть відрізнятися вiд інших систем" at bounding box center [435, 62] width 871 height 20
click at [338, 46] on span "Всі дзвінки Основний Графік" at bounding box center [218, 39] width 424 height 16
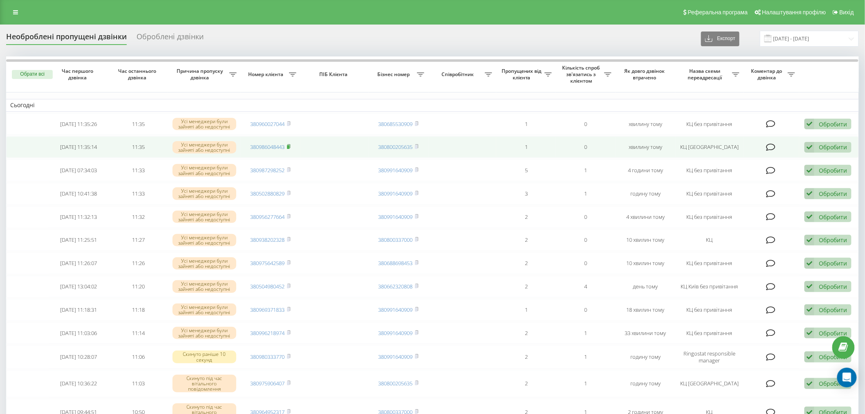
click at [289, 146] on rect at bounding box center [288, 147] width 2 height 4
click at [273, 143] on link "380986048443" at bounding box center [268, 146] width 34 height 7
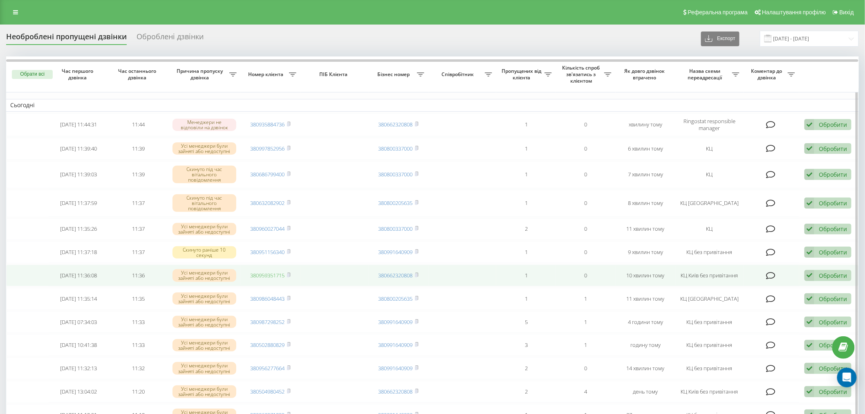
click at [267, 274] on link "380959351715" at bounding box center [268, 274] width 34 height 7
click at [289, 274] on rect at bounding box center [288, 276] width 2 height 4
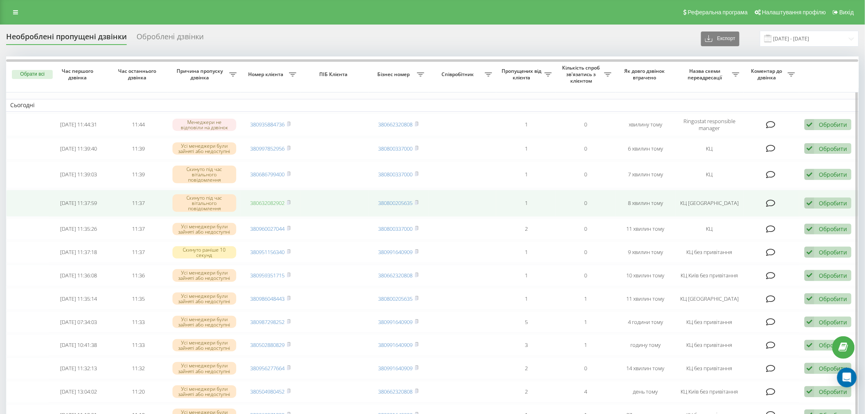
click at [276, 205] on link "380632082902" at bounding box center [268, 202] width 34 height 7
click at [290, 200] on icon at bounding box center [289, 202] width 4 height 5
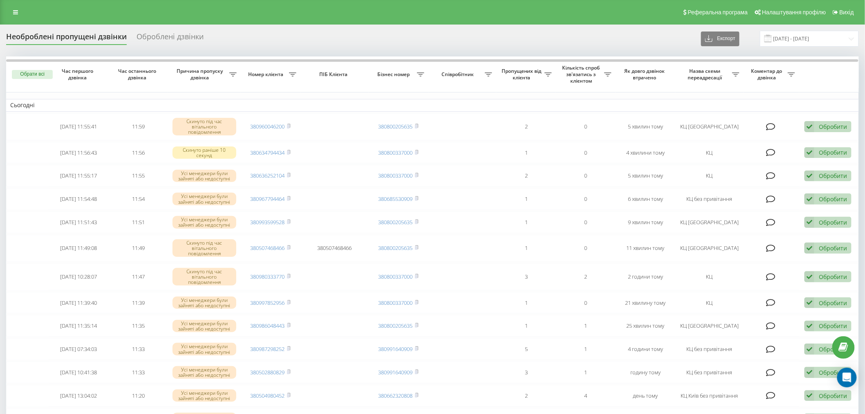
click at [215, 14] on div "Реферальна програма Налаштування профілю Вихід" at bounding box center [432, 12] width 865 height 25
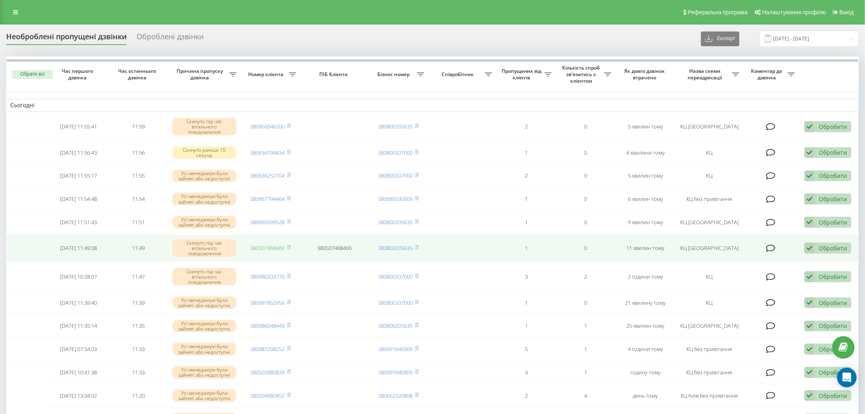
click at [276, 247] on link "380507468466" at bounding box center [268, 247] width 34 height 7
click at [292, 247] on td "380507468466" at bounding box center [271, 248] width 60 height 27
click at [291, 247] on icon at bounding box center [289, 247] width 4 height 5
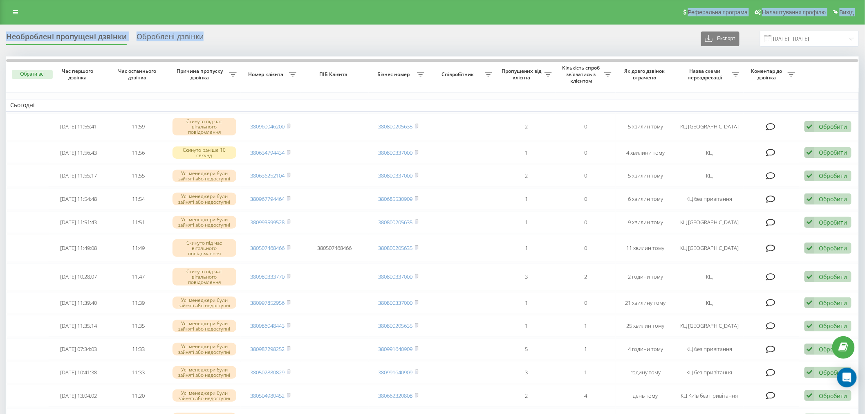
click at [424, 13] on div "Реферальна програма Налаштування профілю Вихід" at bounding box center [432, 12] width 865 height 25
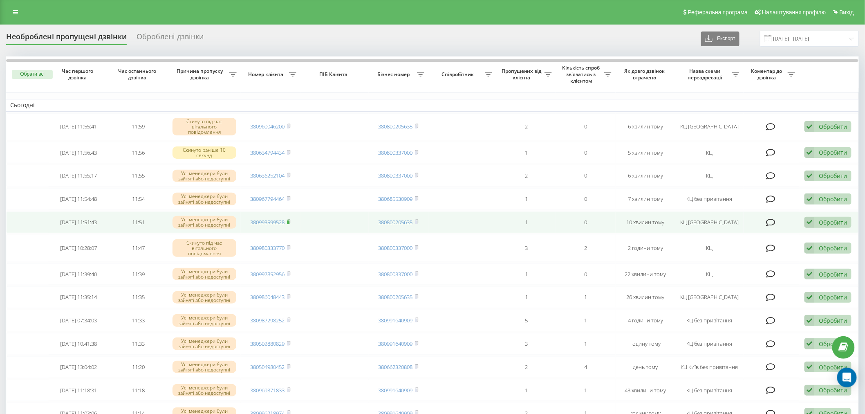
click at [290, 221] on icon at bounding box center [288, 222] width 3 height 4
click at [273, 218] on link "380993599528" at bounding box center [268, 221] width 34 height 7
click at [291, 220] on icon at bounding box center [289, 221] width 4 height 5
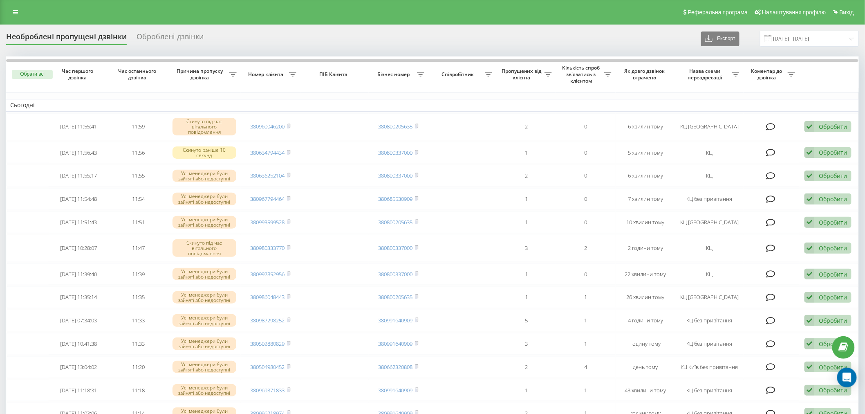
click at [396, 21] on div "Реферальна програма Налаштування профілю Вихід" at bounding box center [432, 12] width 865 height 25
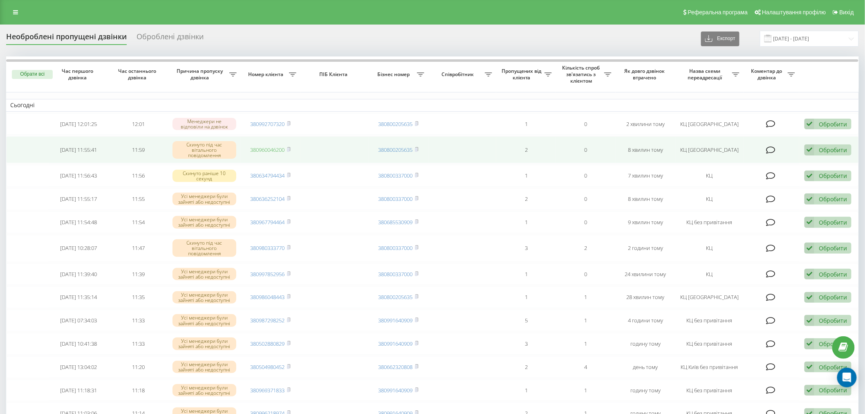
click at [268, 146] on link "380960046200" at bounding box center [268, 149] width 34 height 7
click at [291, 149] on icon at bounding box center [289, 149] width 4 height 5
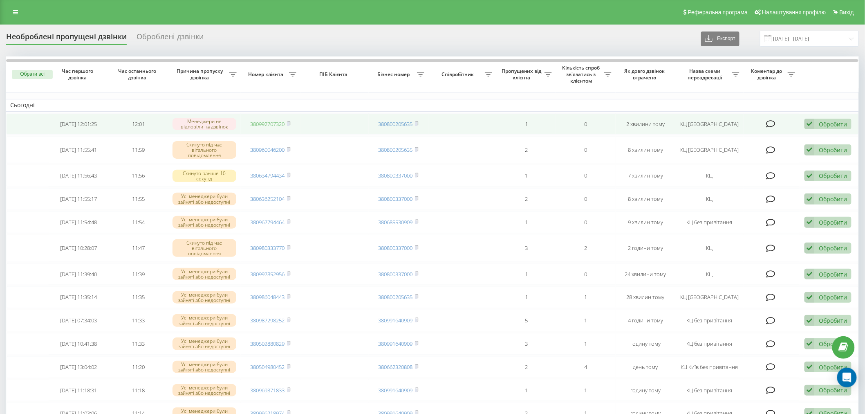
click at [278, 124] on link "380992707320" at bounding box center [268, 123] width 34 height 7
click at [288, 123] on rect at bounding box center [288, 124] width 2 height 4
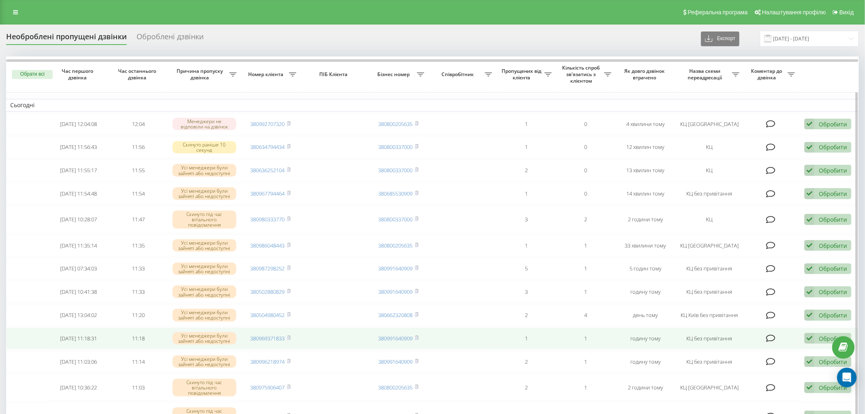
click at [460, 328] on td at bounding box center [462, 338] width 68 height 22
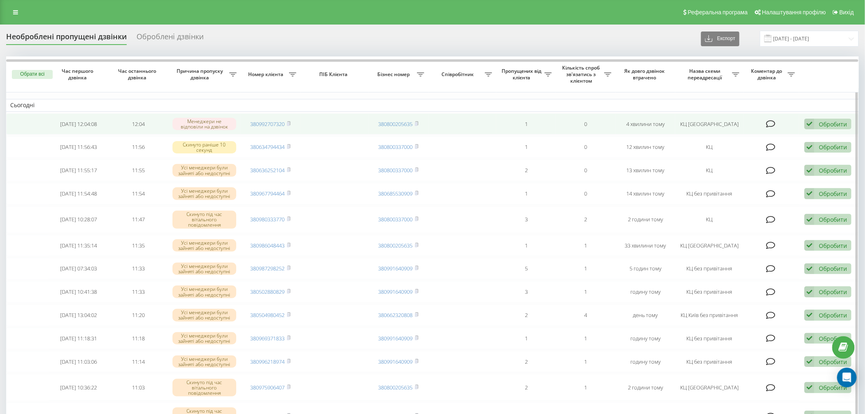
click at [840, 120] on div "Обробити" at bounding box center [833, 124] width 28 height 8
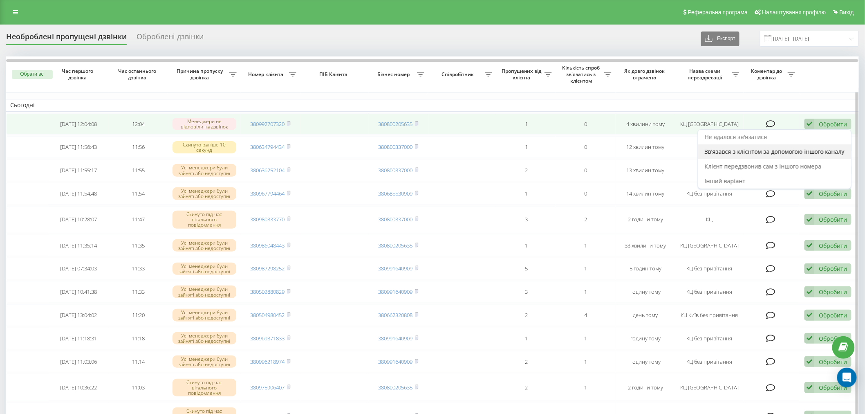
click at [712, 152] on span "Зв'язався з клієнтом за допомогою іншого каналу" at bounding box center [775, 152] width 140 height 8
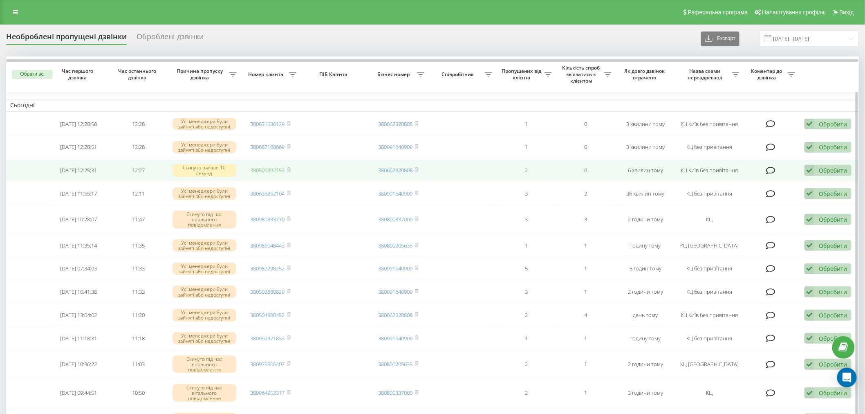
click at [266, 170] on link "380501392153" at bounding box center [268, 169] width 34 height 7
click at [291, 168] on icon at bounding box center [289, 169] width 4 height 5
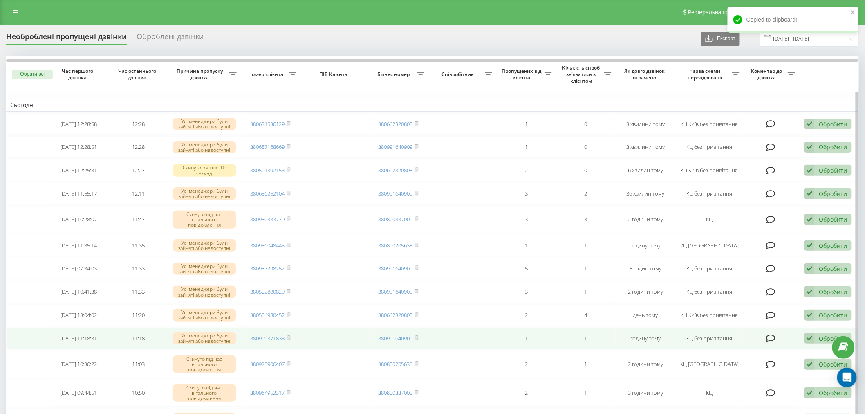
click at [463, 343] on td at bounding box center [462, 338] width 68 height 22
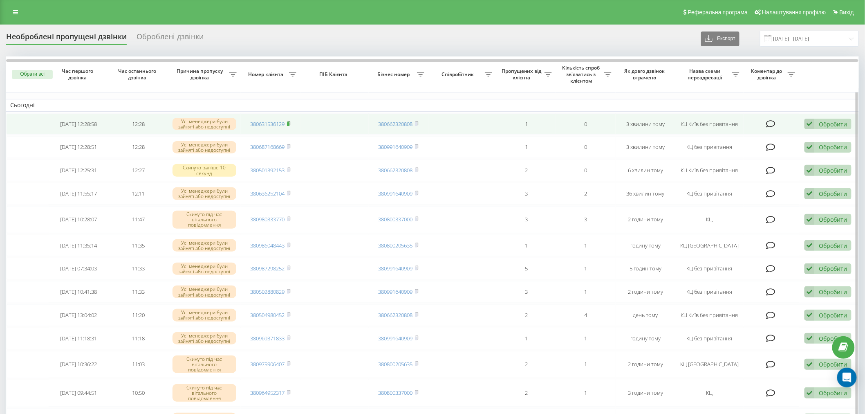
click at [289, 121] on icon at bounding box center [289, 123] width 4 height 5
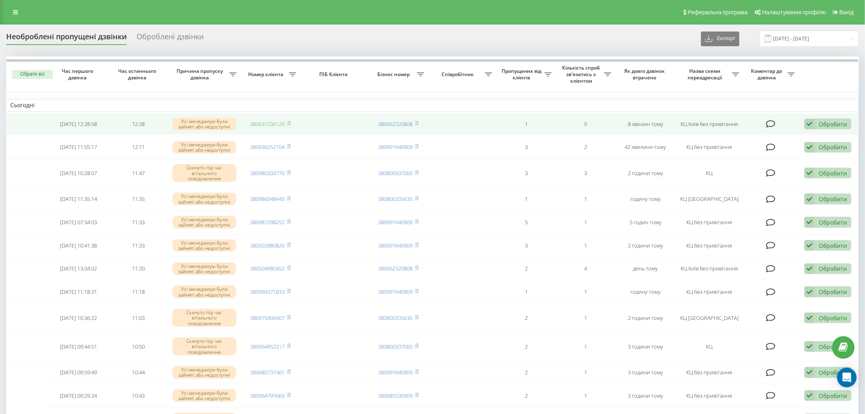
click at [266, 124] on link "380631536129" at bounding box center [268, 123] width 34 height 7
click at [291, 124] on icon at bounding box center [289, 123] width 4 height 5
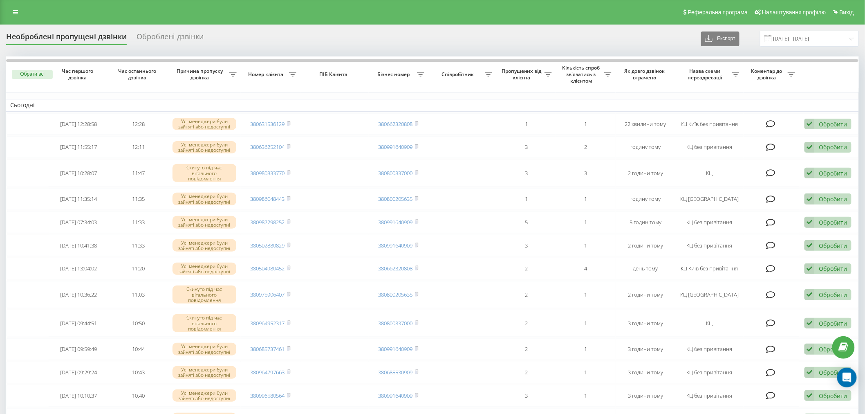
click at [325, 32] on div "Необроблені пропущені дзвінки Оброблені дзвінки Експорт .csv .xlsx [DATE] - [DA…" at bounding box center [432, 39] width 853 height 16
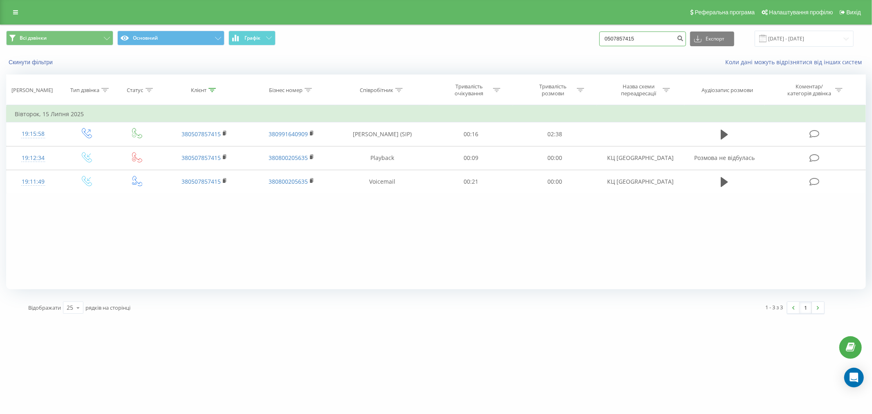
click at [652, 40] on input "0507857415" at bounding box center [642, 38] width 87 height 15
paste input "380983280570"
type input "380983280570"
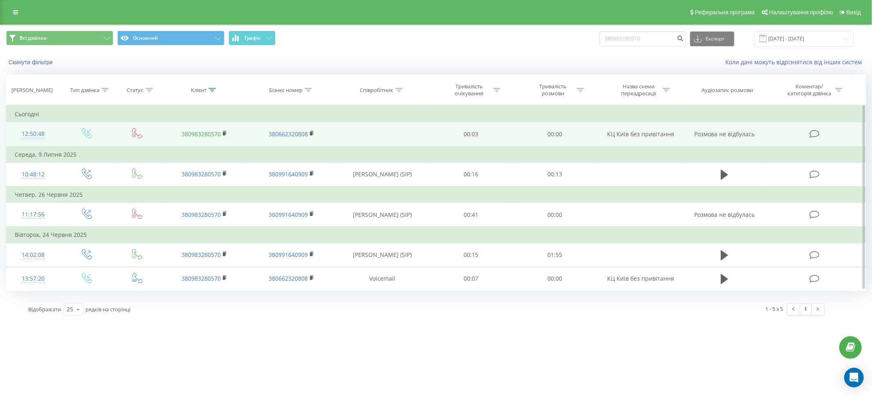
click at [199, 134] on link "380983280570" at bounding box center [201, 134] width 39 height 8
click at [225, 134] on rect at bounding box center [224, 134] width 2 height 4
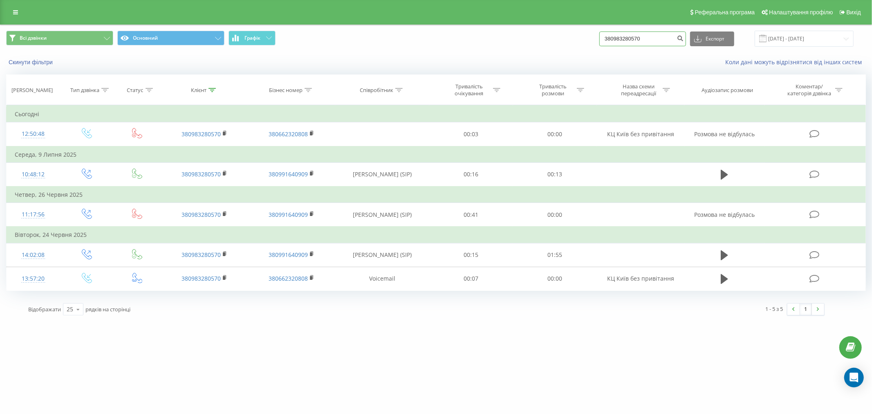
click at [623, 34] on input "380983280570" at bounding box center [642, 38] width 87 height 15
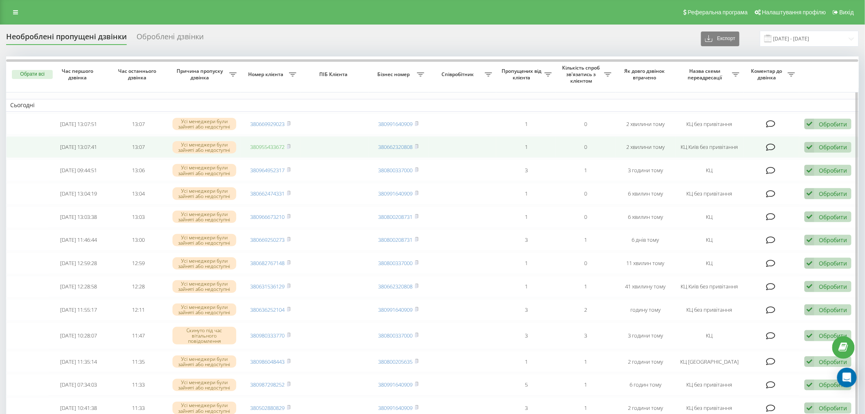
click at [256, 148] on link "380955433672" at bounding box center [268, 146] width 34 height 7
click at [289, 145] on rect at bounding box center [288, 147] width 2 height 4
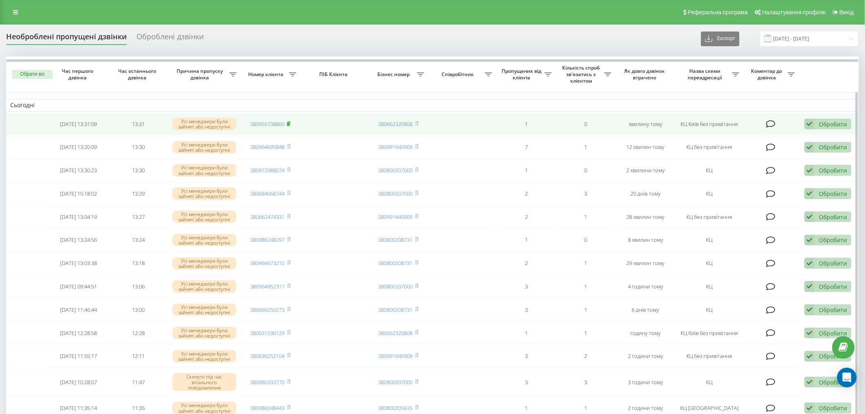
click at [289, 121] on icon at bounding box center [289, 123] width 4 height 5
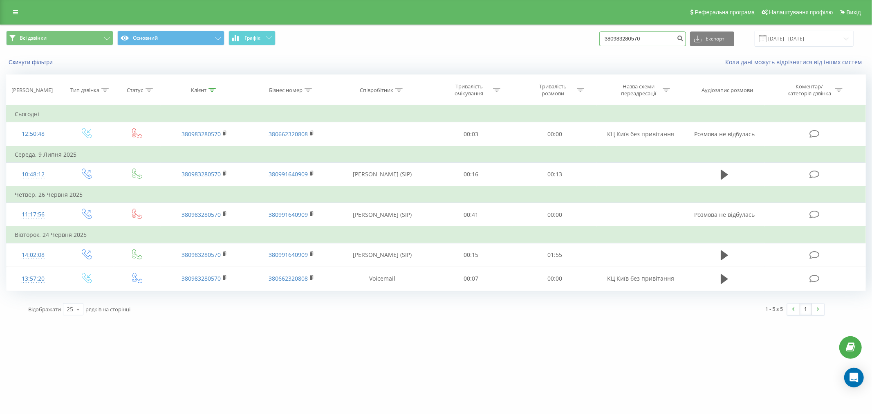
click at [660, 41] on input "380983280570" at bounding box center [642, 38] width 87 height 15
paste input "5573886"
type input "380955738860"
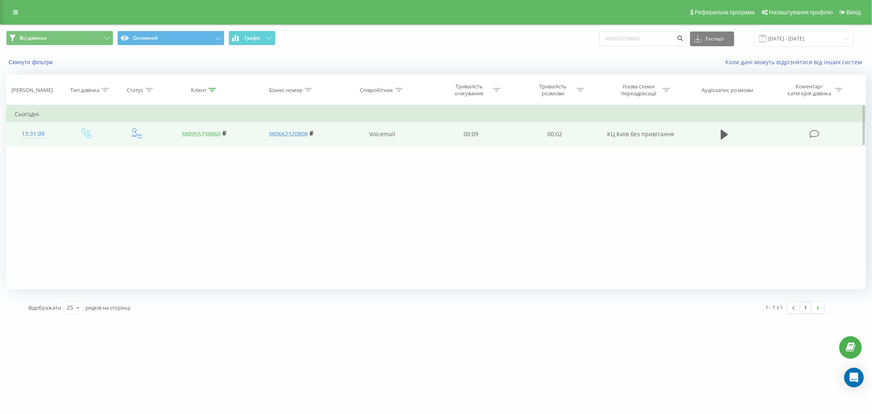
click at [209, 135] on link "380955738860" at bounding box center [201, 134] width 39 height 8
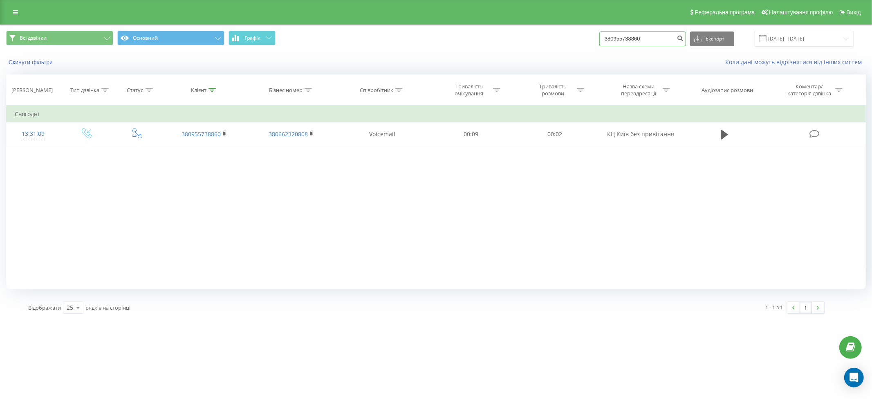
click at [662, 34] on input "380955738860" at bounding box center [642, 38] width 87 height 15
click at [661, 37] on input "380955738860" at bounding box center [642, 38] width 87 height 15
paste input "380955738860"
click at [661, 37] on input "380955738860380955738860" at bounding box center [642, 38] width 87 height 15
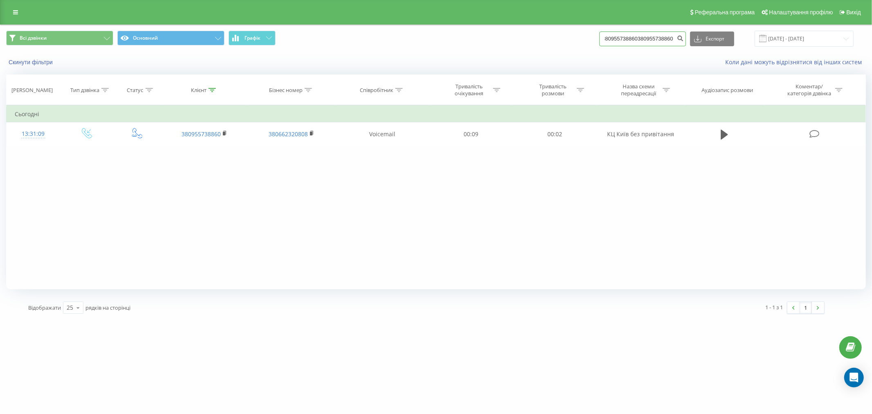
click at [661, 37] on input "380955738860380955738860" at bounding box center [642, 38] width 87 height 15
paste input
type input "380955738860"
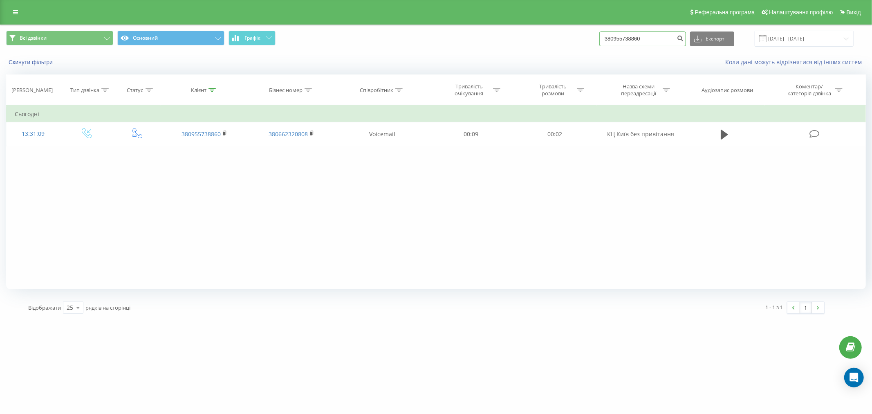
click at [679, 34] on input "380955738860" at bounding box center [642, 38] width 87 height 15
click at [677, 34] on input "380955738860" at bounding box center [642, 38] width 87 height 15
paste input "67996493"
type input "380679964930"
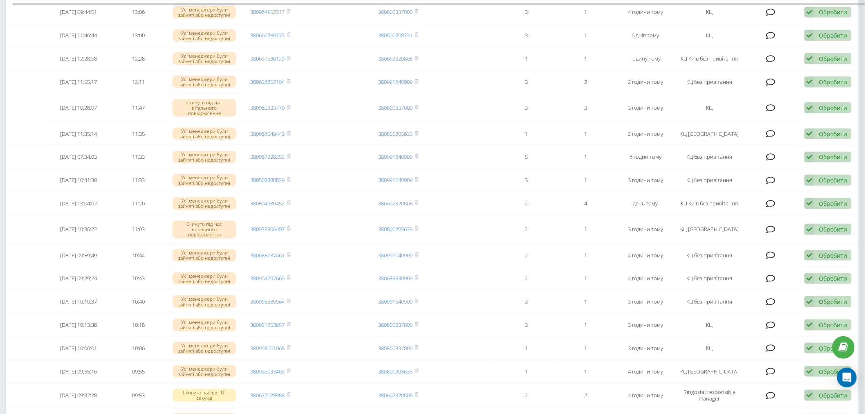
scroll to position [45, 0]
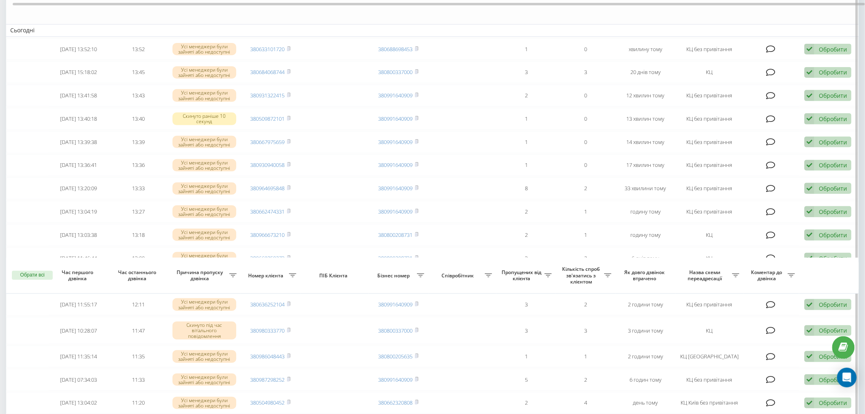
scroll to position [415, 0]
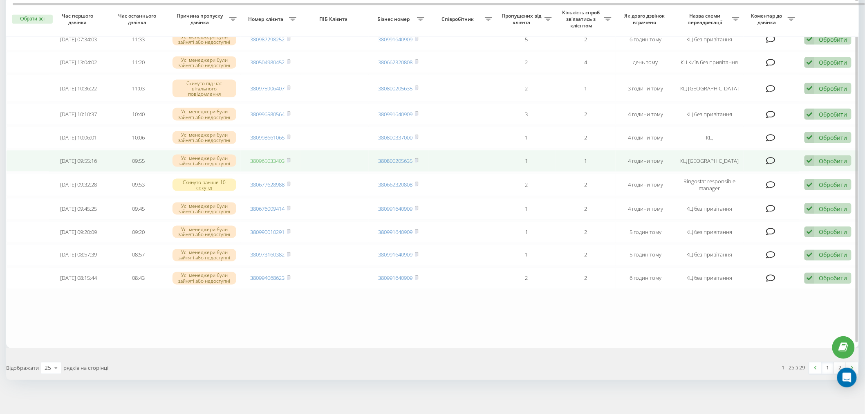
click at [278, 157] on link "380965033403" at bounding box center [268, 160] width 34 height 7
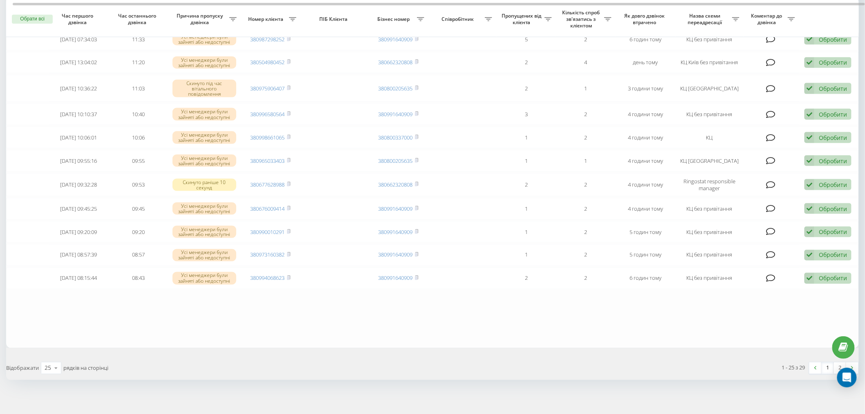
drag, startPoint x: 292, startPoint y: 358, endPoint x: 250, endPoint y: 347, distance: 43.6
click at [292, 356] on div "Відображати 25 10 25 50 100 рядків на сторінці" at bounding box center [216, 368] width 432 height 24
click at [47, 364] on div "25" at bounding box center [48, 368] width 7 height 8
click at [49, 350] on div "100" at bounding box center [51, 356] width 20 height 12
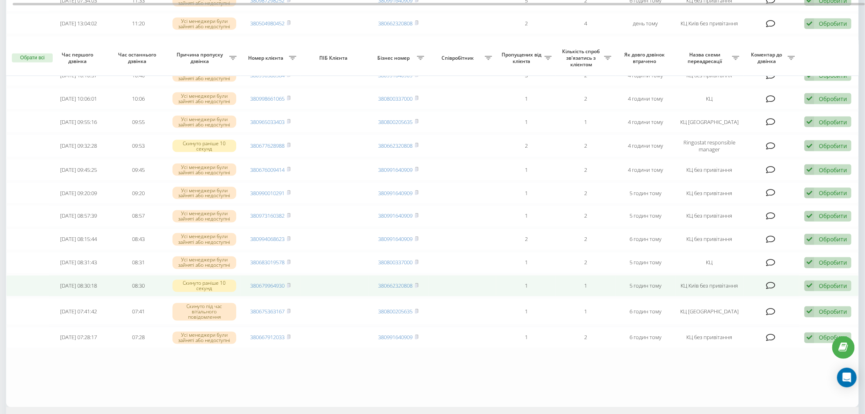
scroll to position [513, 0]
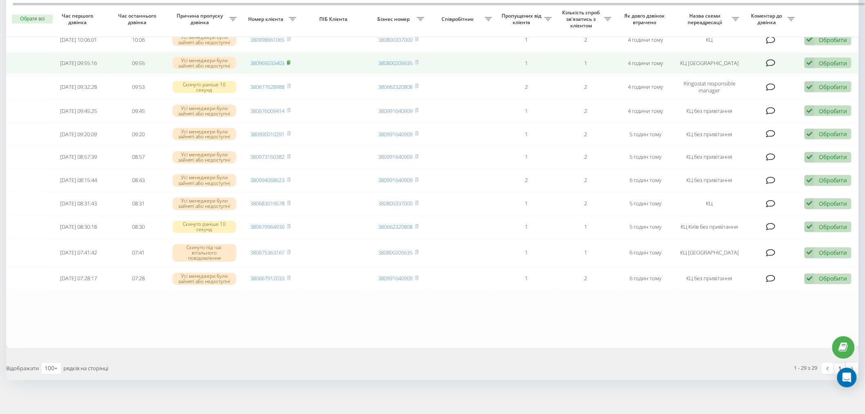
click at [289, 61] on rect at bounding box center [288, 63] width 2 height 4
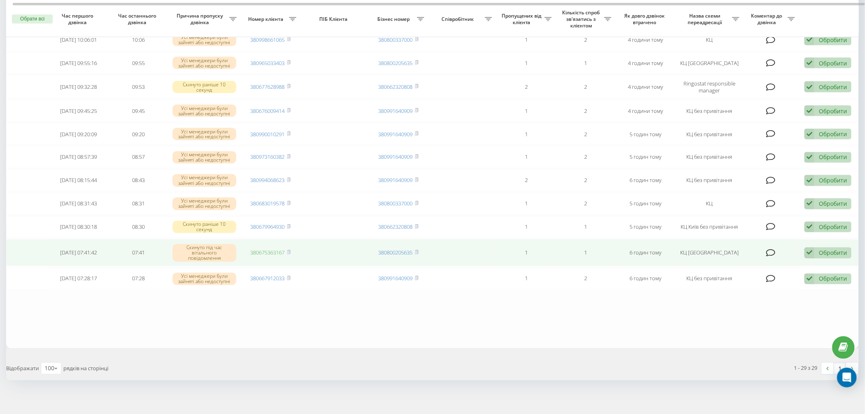
click at [282, 249] on link "380675363167" at bounding box center [268, 252] width 34 height 7
click at [289, 250] on icon at bounding box center [288, 252] width 3 height 4
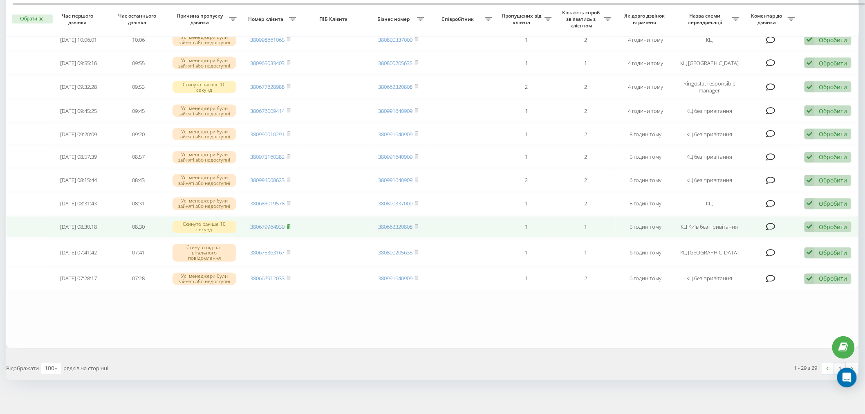
click at [291, 224] on icon at bounding box center [289, 226] width 4 height 5
click at [273, 223] on link "380679964930" at bounding box center [268, 226] width 34 height 7
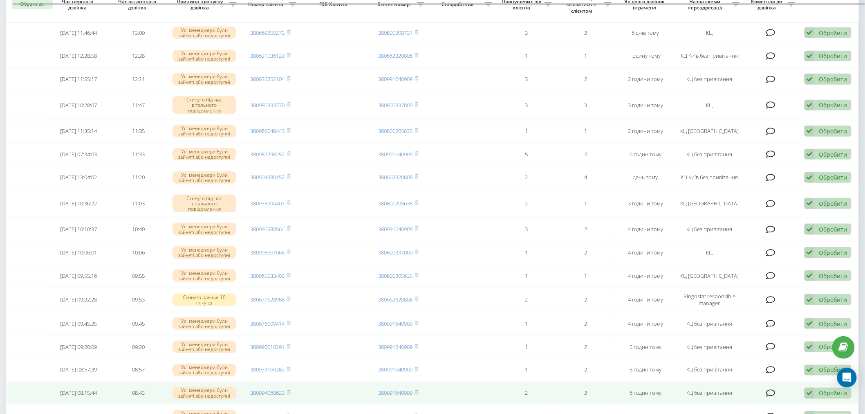
scroll to position [285, 0]
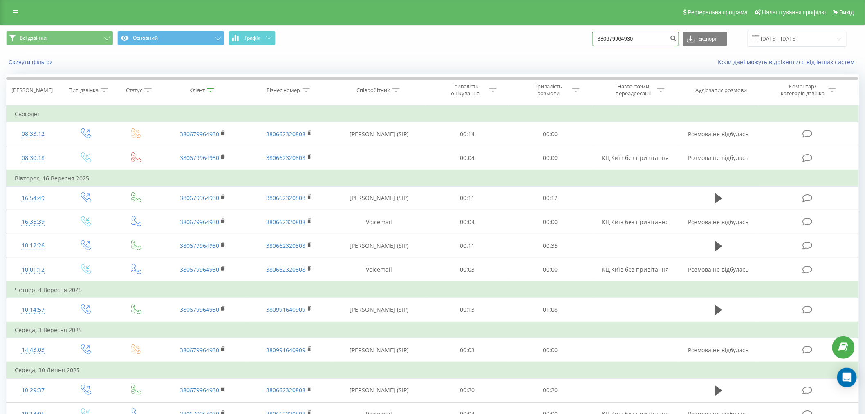
click at [630, 37] on input "380679964930" at bounding box center [635, 38] width 87 height 15
paste input "504980452"
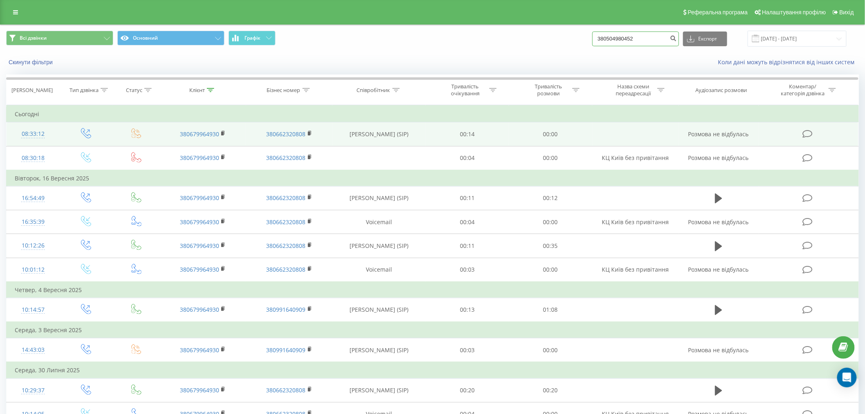
type input "380504980452"
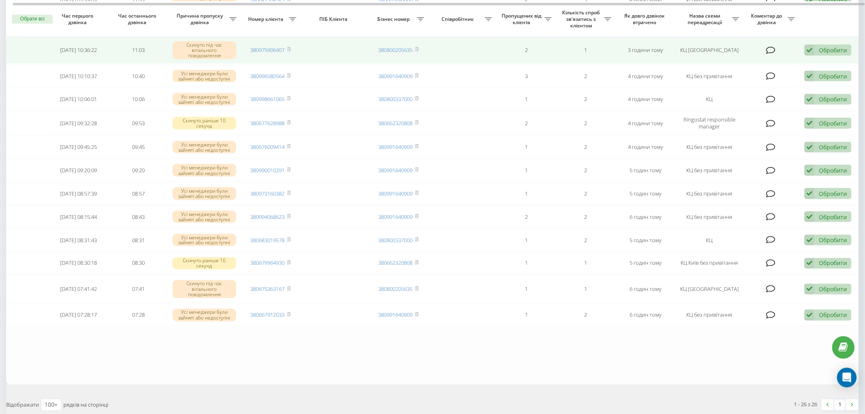
scroll to position [409, 0]
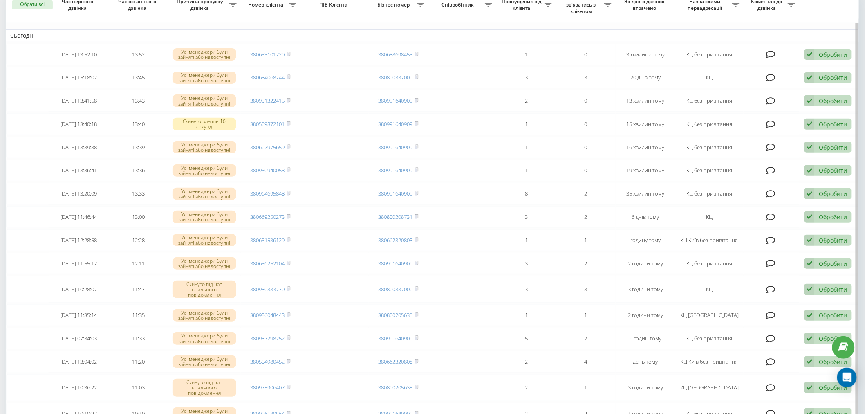
scroll to position [91, 0]
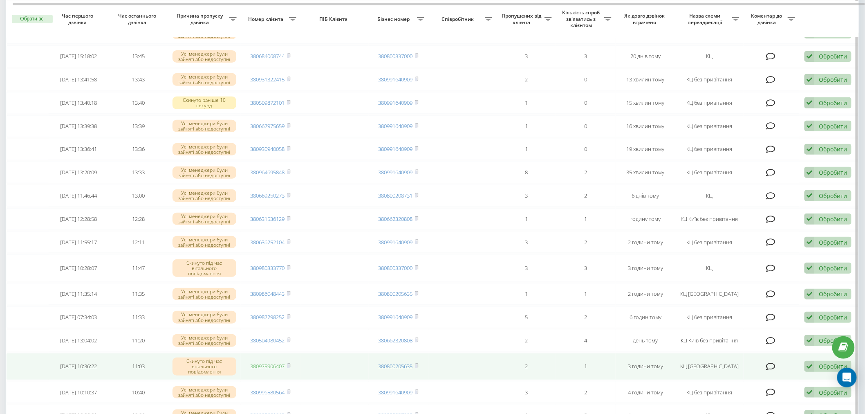
click at [270, 365] on link "380975906407" at bounding box center [268, 365] width 34 height 7
click at [289, 364] on rect at bounding box center [288, 366] width 2 height 4
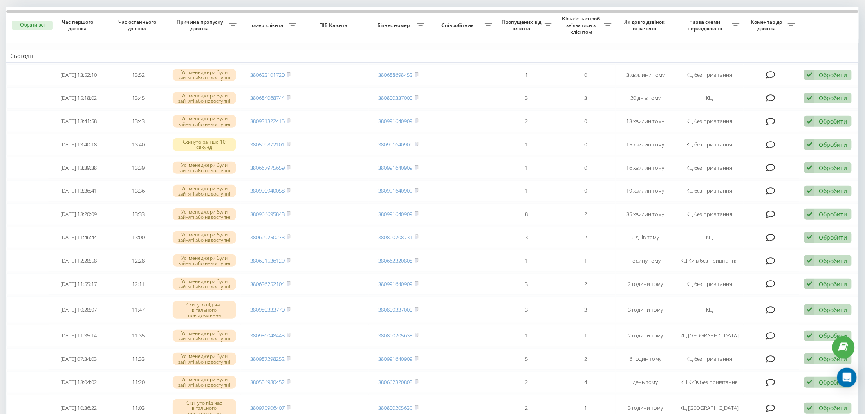
scroll to position [48, 0]
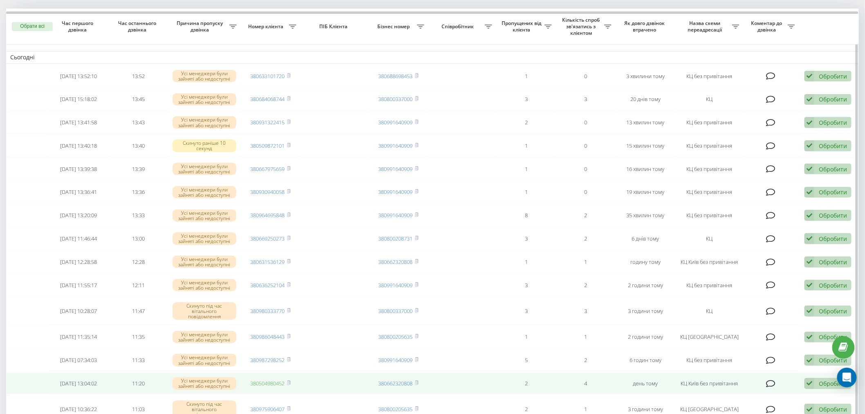
click at [262, 381] on link "380504980452" at bounding box center [268, 382] width 34 height 7
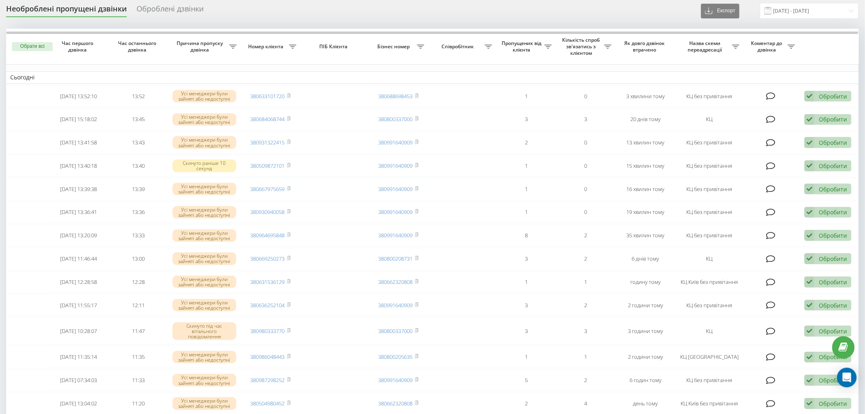
scroll to position [25, 0]
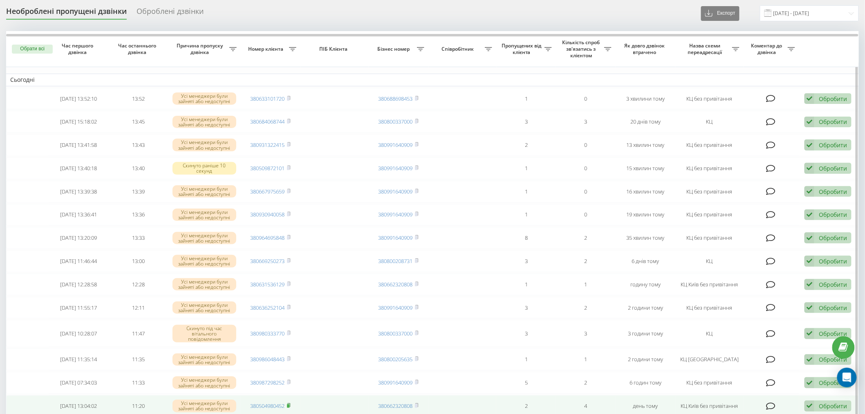
click at [289, 404] on rect at bounding box center [288, 406] width 2 height 4
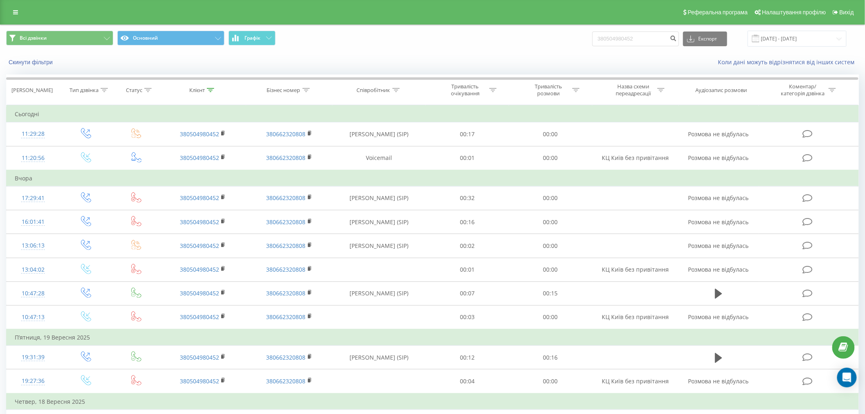
click at [425, 65] on div "Коли дані можуть відрізнятися вiд інших систем" at bounding box center [595, 62] width 540 height 8
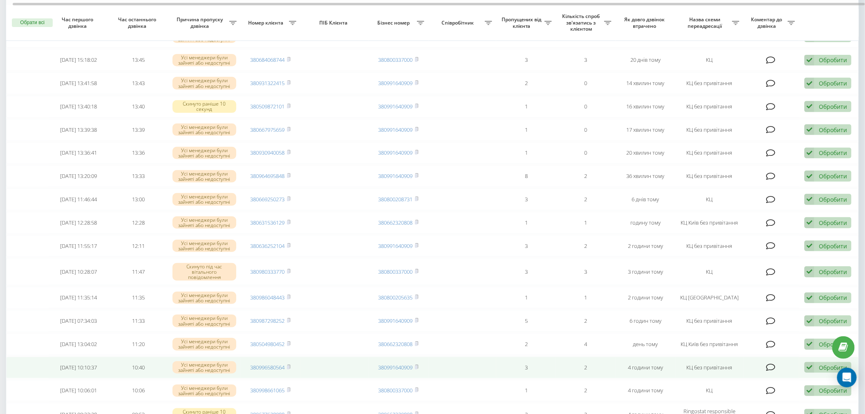
scroll to position [91, 0]
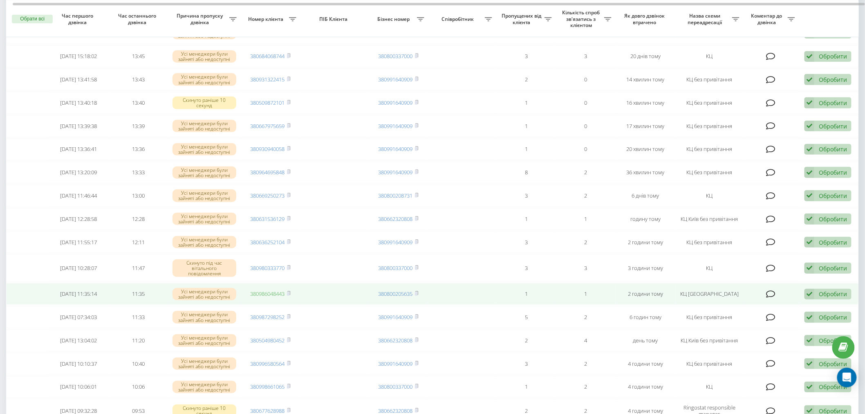
click at [255, 293] on link "380986048443" at bounding box center [268, 293] width 34 height 7
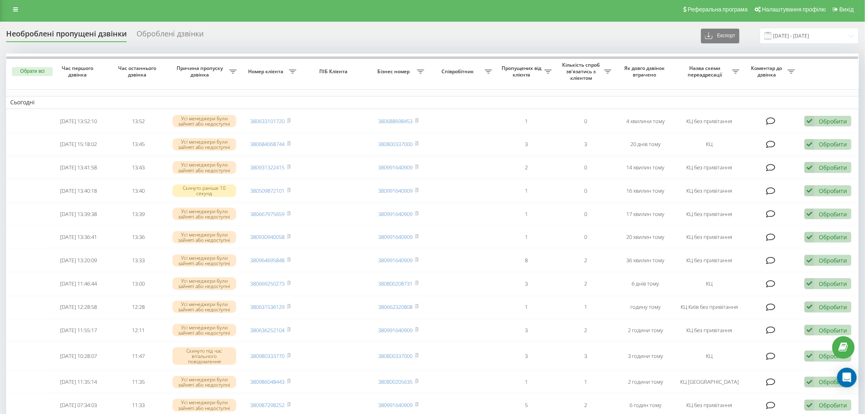
scroll to position [0, 0]
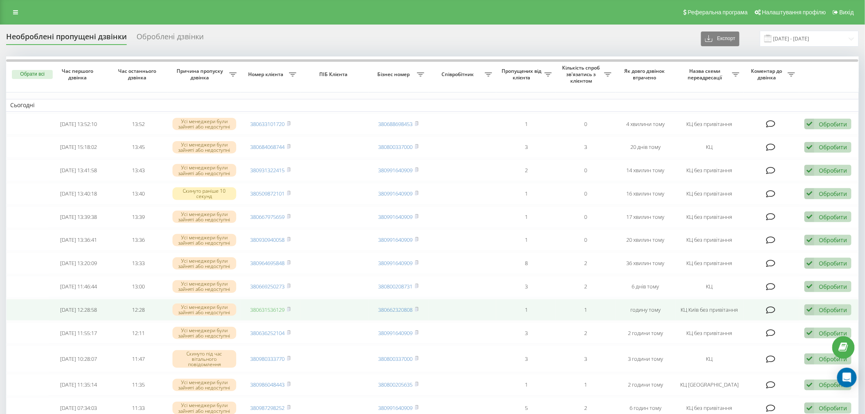
click at [262, 308] on link "380631536129" at bounding box center [268, 309] width 34 height 7
click at [290, 307] on icon at bounding box center [288, 309] width 3 height 4
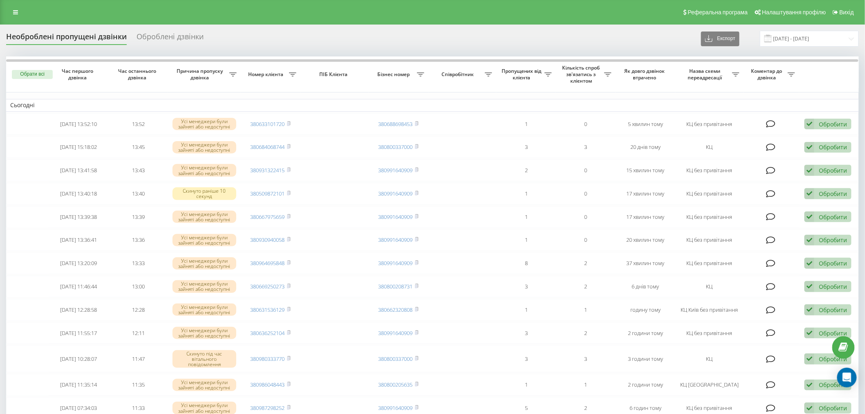
click at [190, 5] on div "Реферальна програма Налаштування профілю Вихід" at bounding box center [432, 12] width 865 height 25
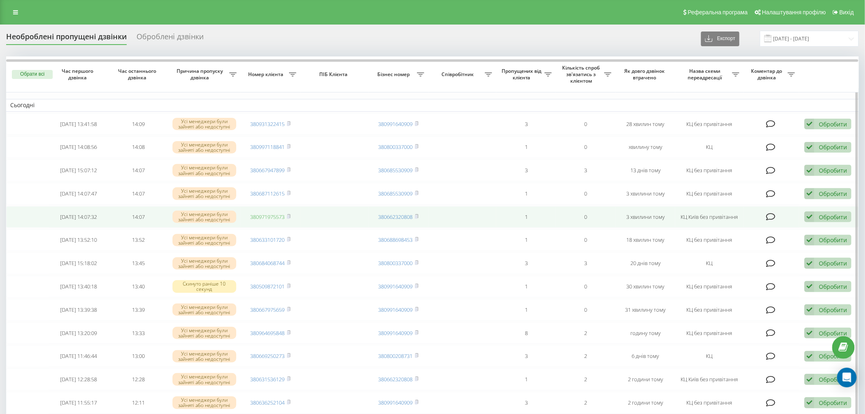
click at [263, 215] on link "380971975573" at bounding box center [268, 216] width 34 height 7
click at [291, 214] on icon at bounding box center [289, 216] width 4 height 5
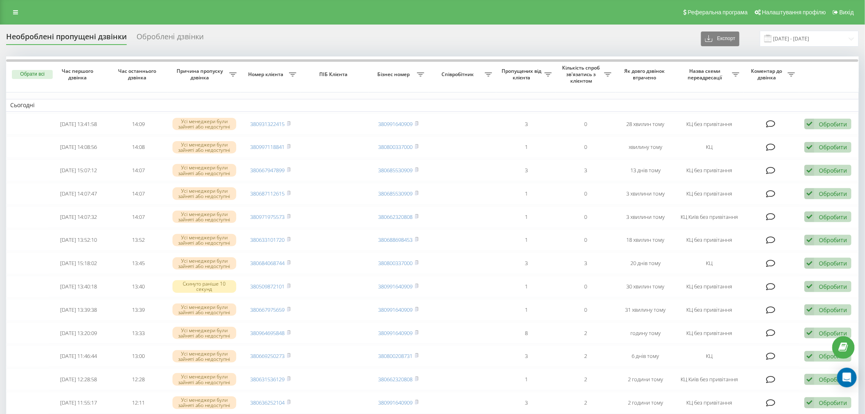
click at [327, 8] on div "Реферальна програма Налаштування профілю Вихід" at bounding box center [432, 12] width 865 height 25
click at [232, 15] on div "Реферальна програма Налаштування профілю Вихід" at bounding box center [432, 12] width 865 height 25
click at [320, 42] on div "Необроблені пропущені дзвінки Оброблені дзвінки Експорт .csv .xlsx 23.09.2025 -…" at bounding box center [432, 39] width 853 height 16
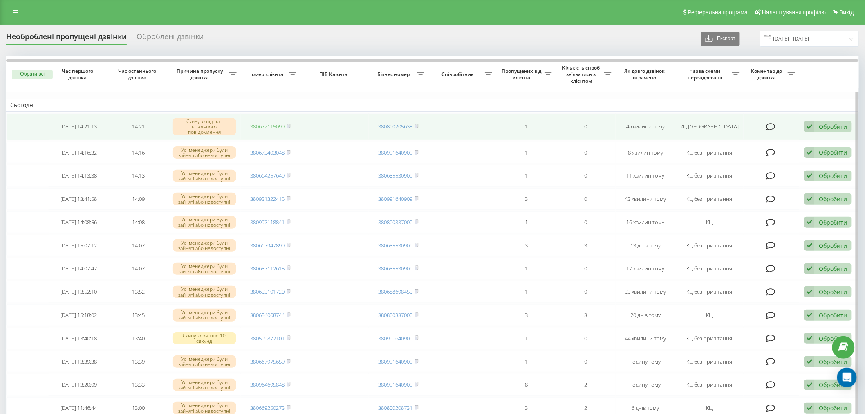
click at [273, 125] on link "380672115099" at bounding box center [268, 126] width 34 height 7
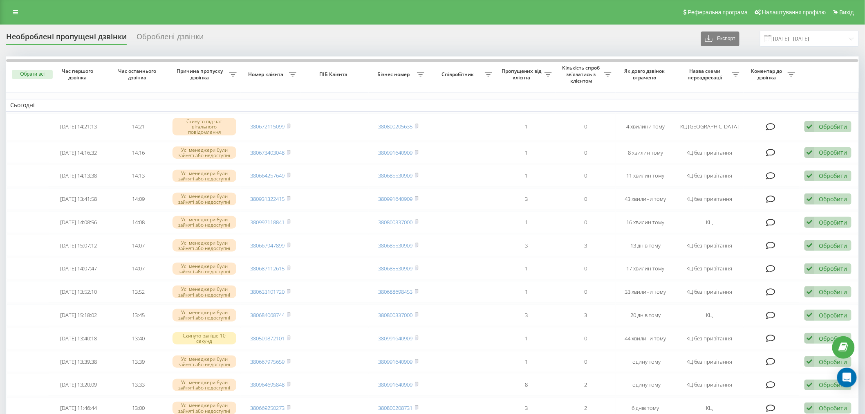
click at [246, 19] on div "Реферальна програма Налаштування профілю Вихід" at bounding box center [432, 12] width 865 height 25
drag, startPoint x: 356, startPoint y: 22, endPoint x: 380, endPoint y: 0, distance: 31.8
click at [357, 22] on div "Реферальна програма Налаштування профілю Вихід" at bounding box center [432, 12] width 865 height 25
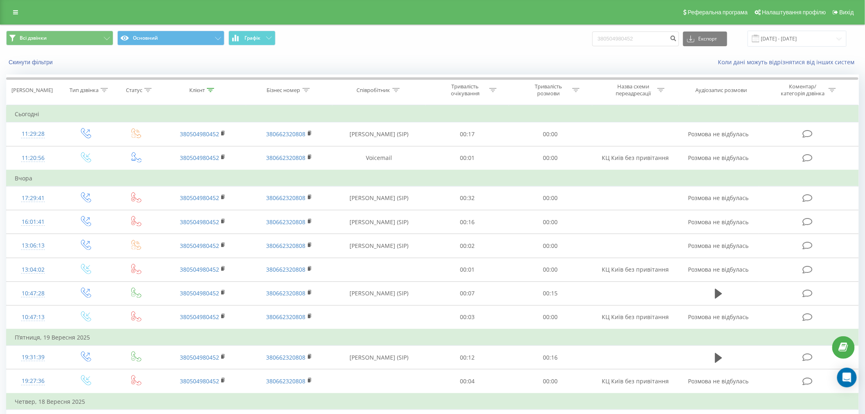
click at [619, 29] on div "Всі дзвінки Основний Графік 380504980452 Експорт .csv .xls .xlsx 23.06.2025 - 2…" at bounding box center [432, 38] width 864 height 27
click at [622, 38] on input "380504980452" at bounding box center [635, 38] width 87 height 15
paste input "633084466"
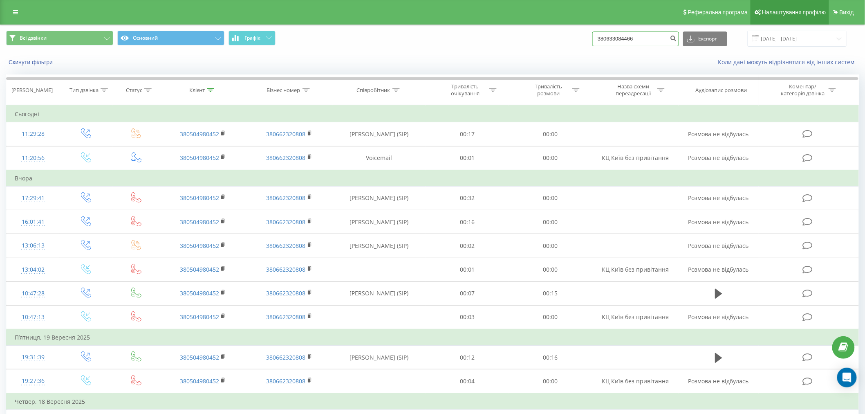
type input "380633084466"
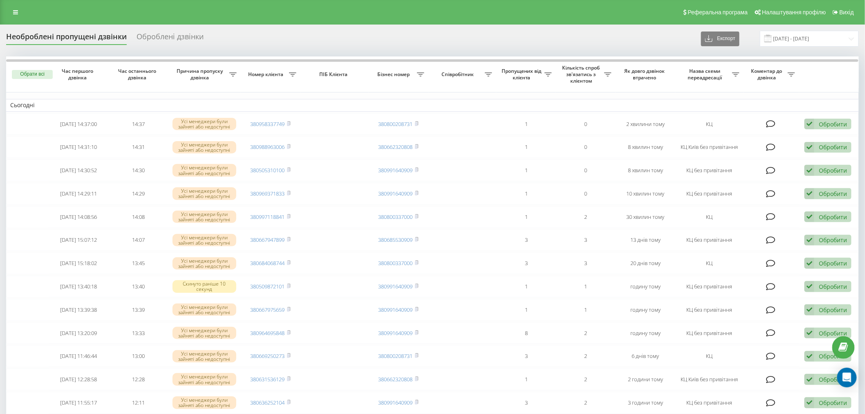
drag, startPoint x: 500, startPoint y: 29, endPoint x: 520, endPoint y: 0, distance: 35.4
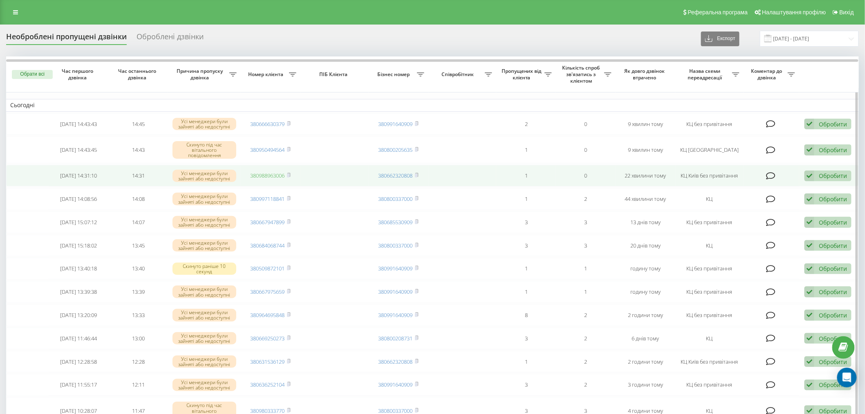
click at [273, 173] on link "380988963006" at bounding box center [268, 175] width 34 height 7
click at [291, 173] on icon at bounding box center [289, 175] width 4 height 5
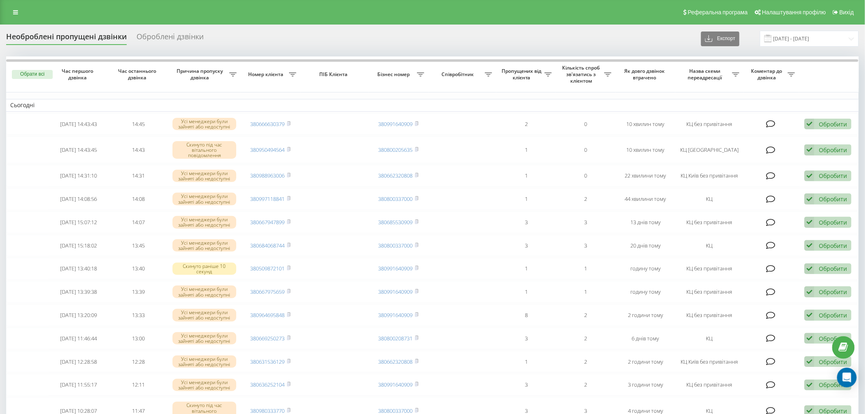
click at [223, 19] on div "Реферальна програма Налаштування профілю Вихід" at bounding box center [432, 12] width 865 height 25
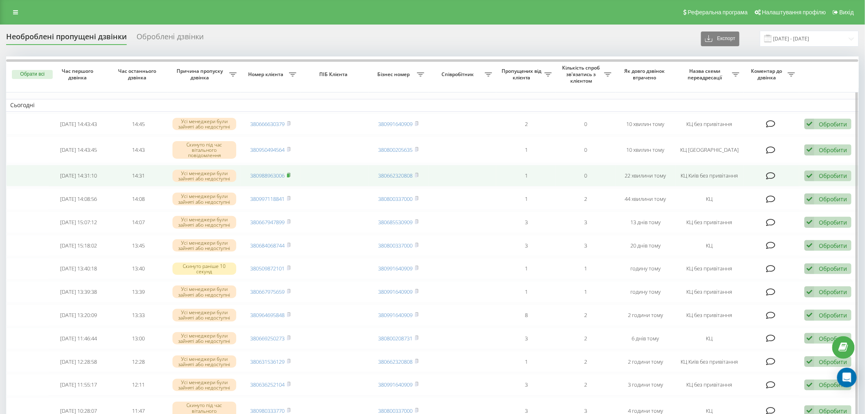
click at [289, 174] on rect at bounding box center [288, 176] width 2 height 4
click at [271, 173] on link "380950494564" at bounding box center [268, 172] width 34 height 7
click at [292, 170] on td "380950494564" at bounding box center [271, 172] width 60 height 27
click at [289, 170] on icon at bounding box center [289, 172] width 4 height 5
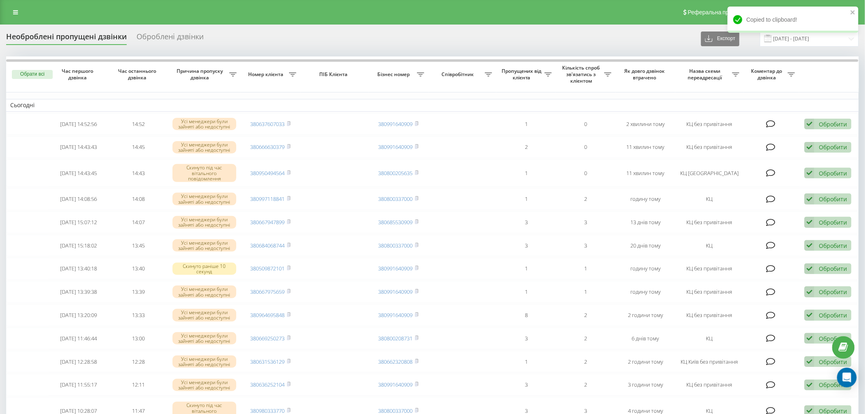
click at [333, 20] on div "Реферальна програма Налаштування профілю Вихід" at bounding box center [432, 12] width 865 height 25
click at [286, 20] on div "Реферальна програма Налаштування профілю Вихід" at bounding box center [432, 12] width 865 height 25
drag, startPoint x: 202, startPoint y: 10, endPoint x: 205, endPoint y: 15, distance: 5.9
click at [202, 10] on div "Реферальна програма Налаштування профілю Вихід" at bounding box center [432, 12] width 865 height 25
